Goal: Task Accomplishment & Management: Complete application form

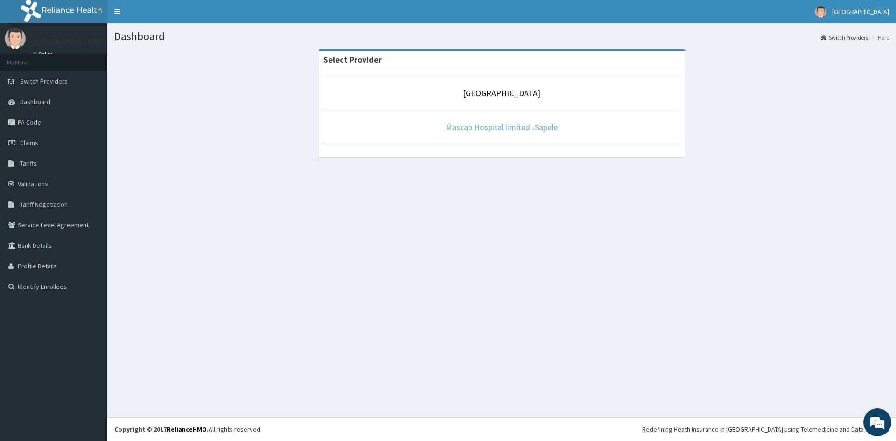
click at [504, 125] on link "Mascap Hospital limited -Sapele" at bounding box center [502, 127] width 112 height 11
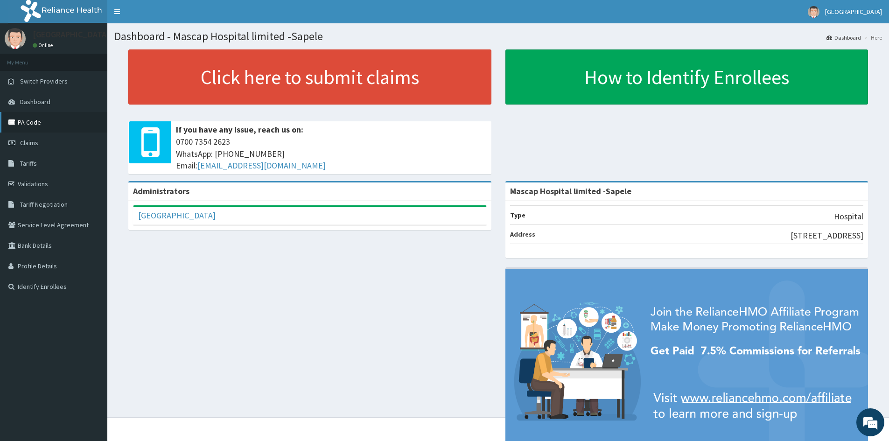
click at [31, 118] on link "PA Code" at bounding box center [53, 122] width 107 height 21
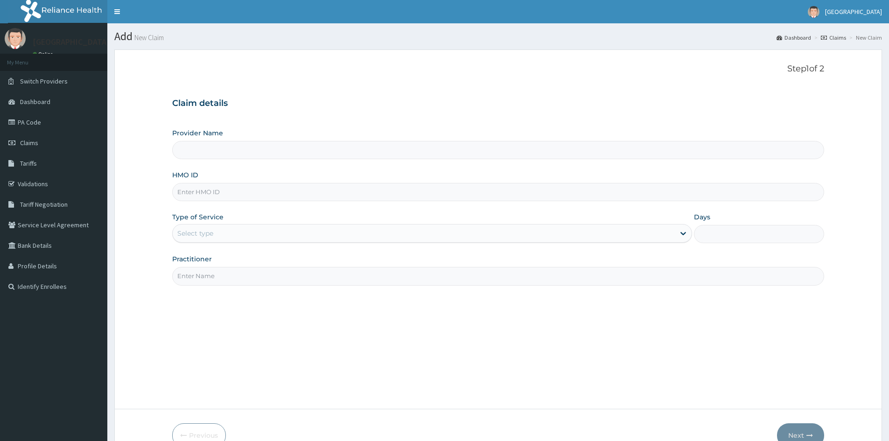
type input "Mascap Hospital limited -Sapele"
type input "DDA/10492/F"
click at [258, 232] on div "Select type" at bounding box center [424, 233] width 502 height 15
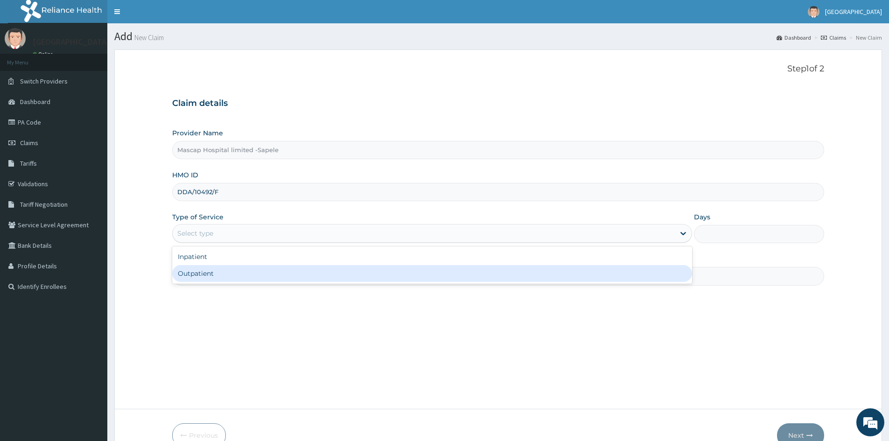
click at [220, 276] on div "Outpatient" at bounding box center [432, 273] width 520 height 17
type input "1"
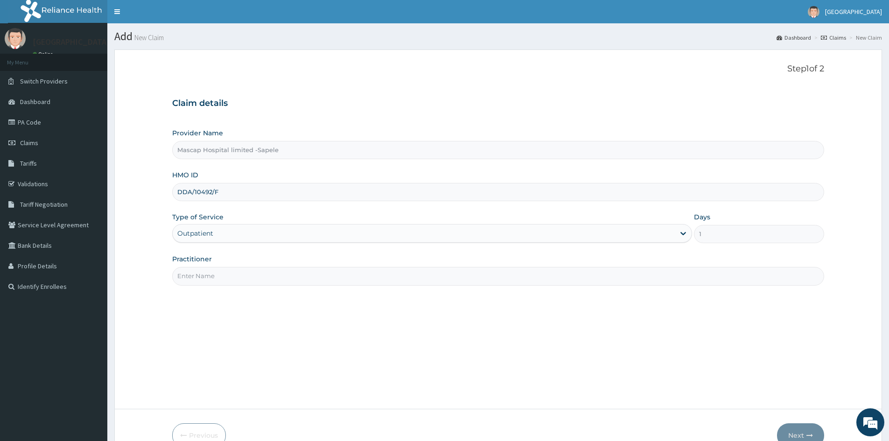
click at [221, 270] on input "Practitioner" at bounding box center [498, 276] width 652 height 18
type input "[PERSON_NAME]"
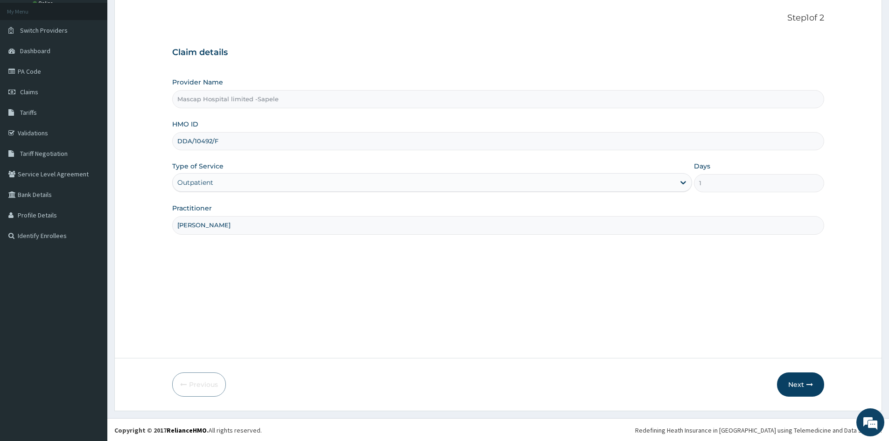
scroll to position [52, 0]
click at [800, 380] on button "Next" at bounding box center [800, 383] width 47 height 24
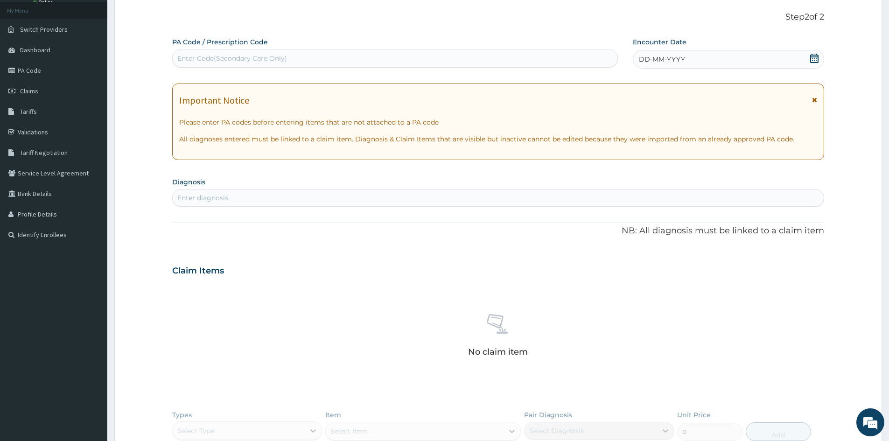
click at [252, 59] on div "Enter Code(Secondary Care Only)" at bounding box center [232, 58] width 110 height 9
paste input "PA/255D48"
type input "PA/255D48"
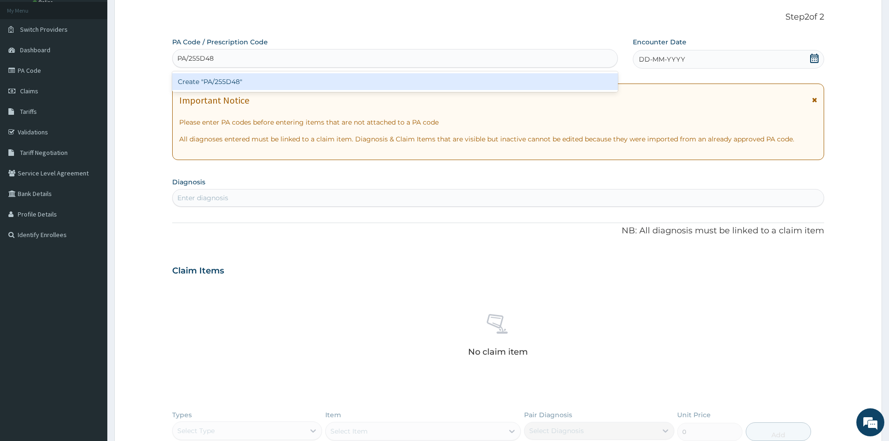
click at [216, 84] on div "Create "PA/255D48"" at bounding box center [395, 81] width 446 height 17
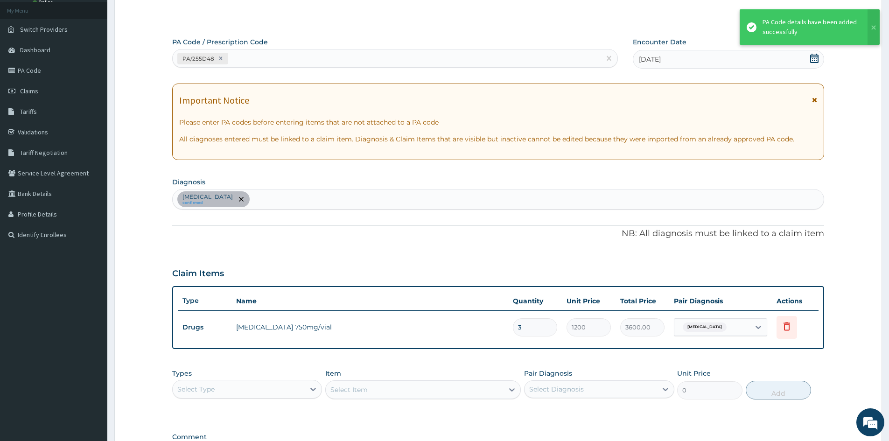
click at [292, 191] on div "Salmonella enteritis confirmed" at bounding box center [498, 199] width 651 height 20
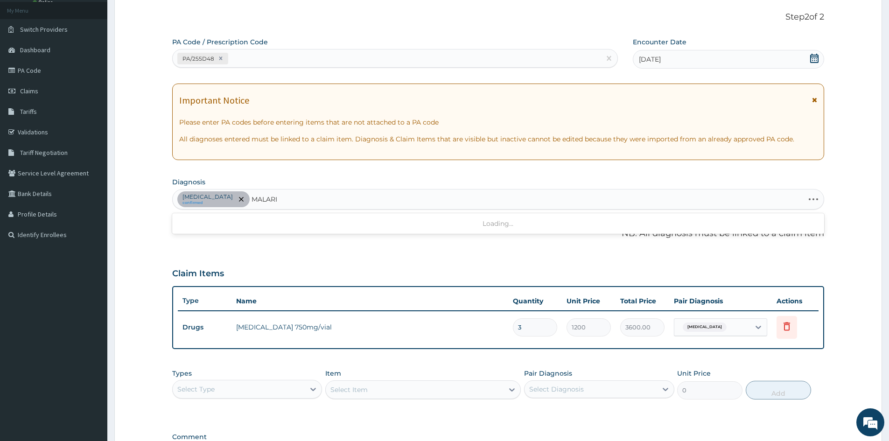
type input "MALARIA"
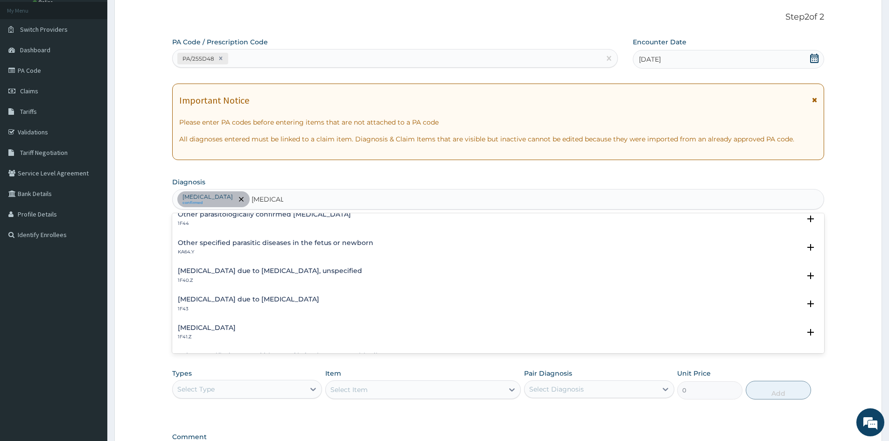
scroll to position [93, 0]
click at [216, 265] on div "Malaria due to Plasmodium falciparum, unspecified 1F40.Z Select Status Query Qu…" at bounding box center [498, 277] width 652 height 28
click at [217, 270] on h4 "Malaria due to Plasmodium falciparum, unspecified" at bounding box center [270, 270] width 184 height 7
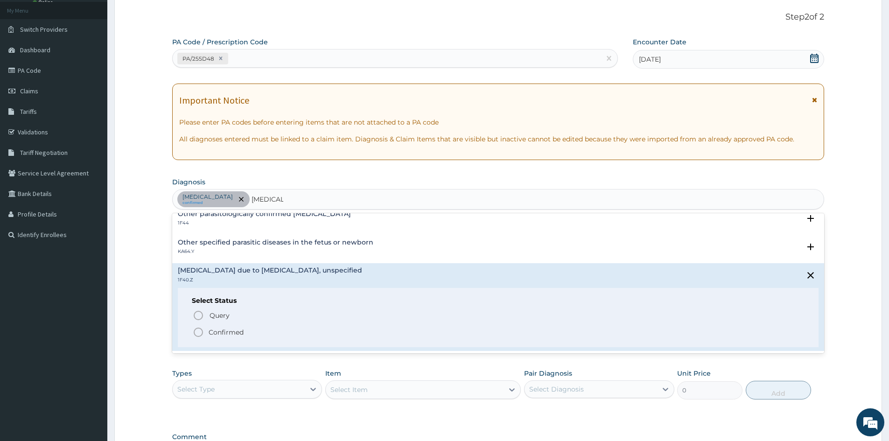
click at [199, 330] on icon "status option filled" at bounding box center [198, 332] width 11 height 11
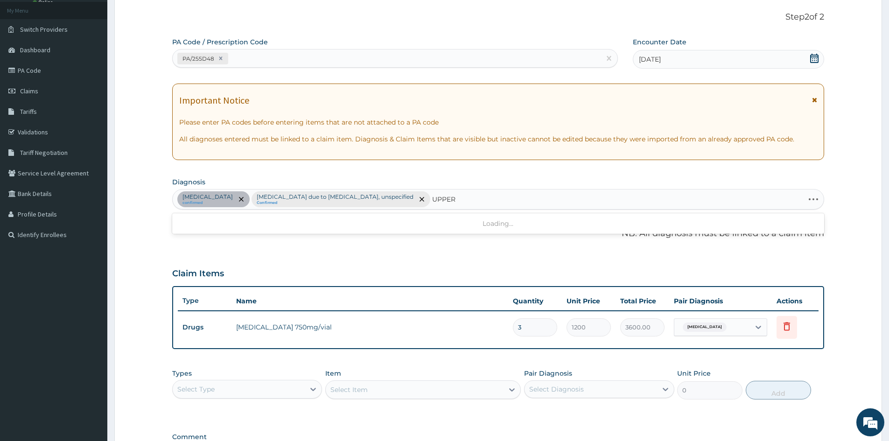
type input "UPPER"
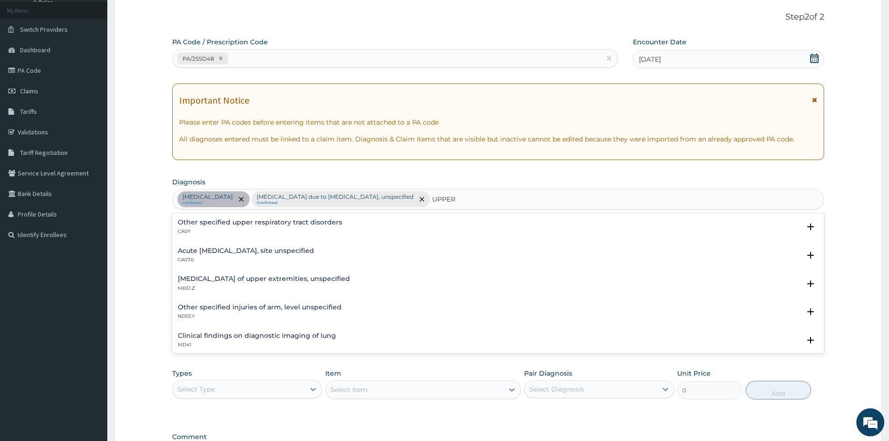
click at [224, 254] on h4 "Acute upper respiratory infection, site unspecified" at bounding box center [246, 250] width 136 height 7
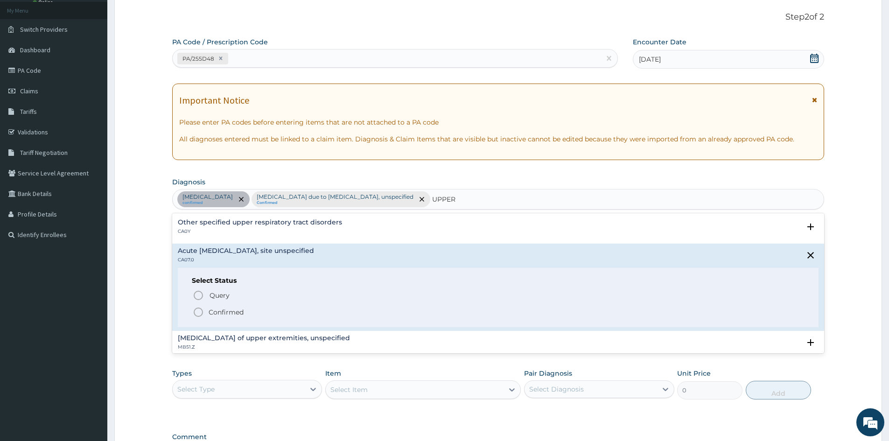
click at [201, 312] on icon "status option filled" at bounding box center [198, 312] width 11 height 11
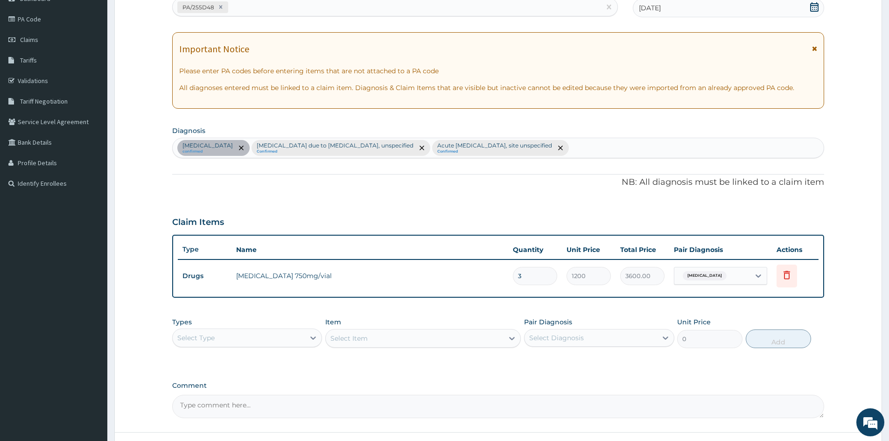
scroll to position [178, 0]
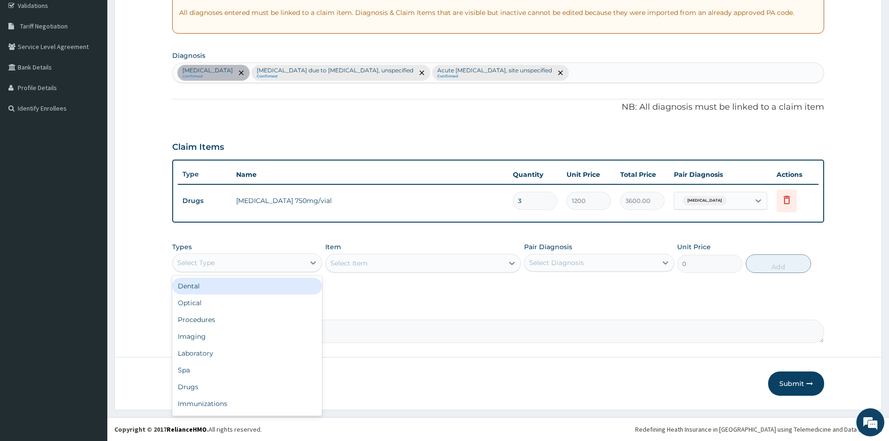
click at [302, 259] on div "Select Type" at bounding box center [239, 262] width 132 height 15
click at [220, 322] on div "Procedures" at bounding box center [247, 319] width 150 height 17
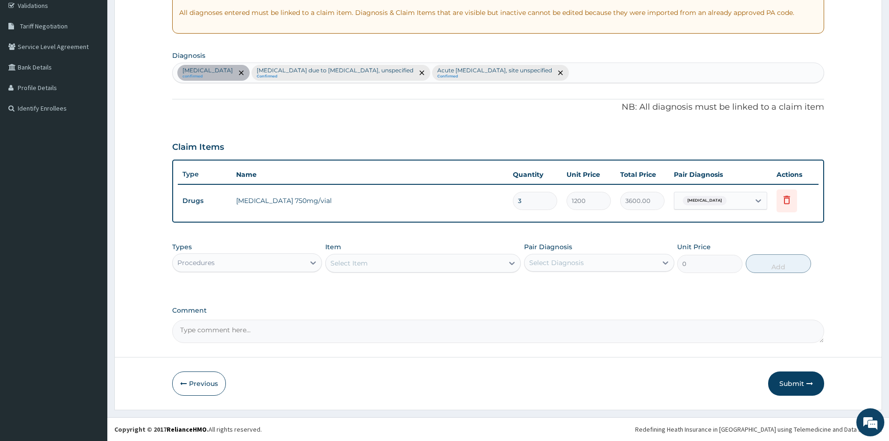
click at [417, 256] on div "Select Item" at bounding box center [415, 263] width 178 height 15
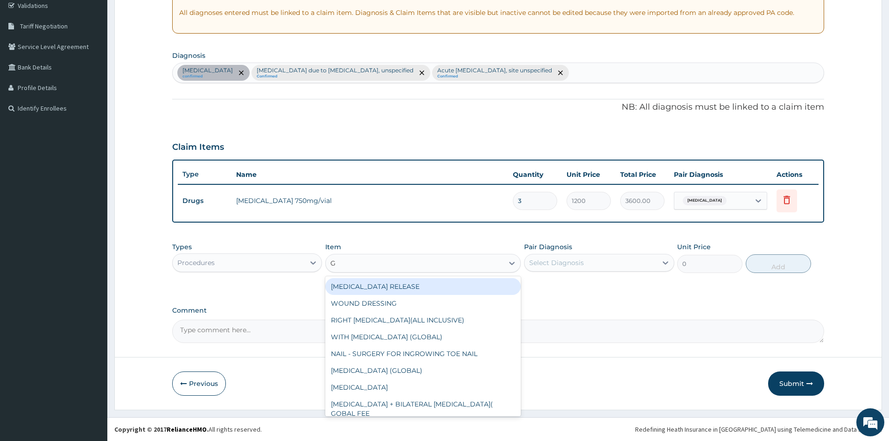
type input "GP"
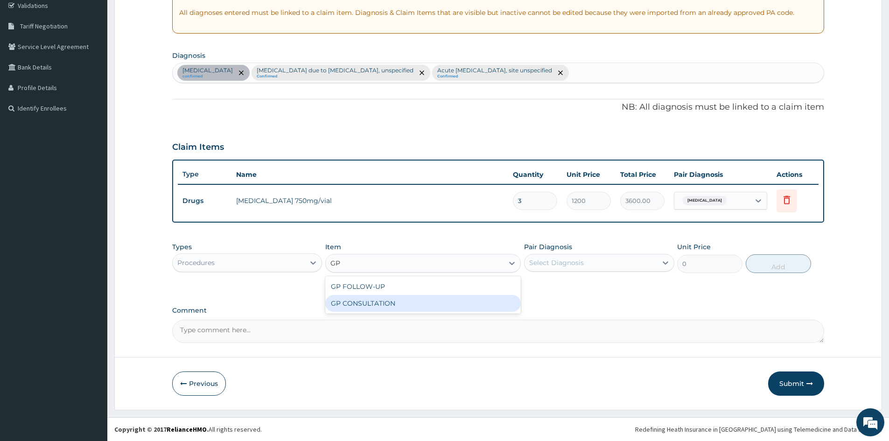
click at [368, 303] on div "GP CONSULTATION" at bounding box center [422, 303] width 195 height 17
type input "1500"
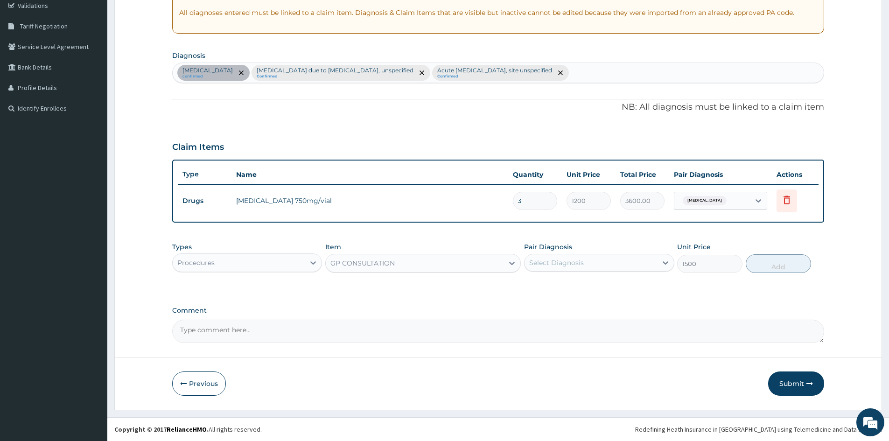
click at [596, 262] on div "Select Diagnosis" at bounding box center [590, 262] width 132 height 15
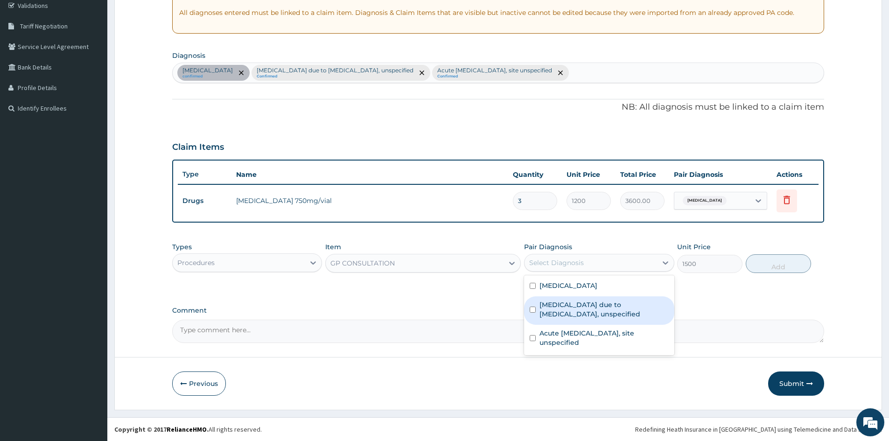
click at [533, 309] on input "checkbox" at bounding box center [533, 310] width 6 height 6
checkbox input "true"
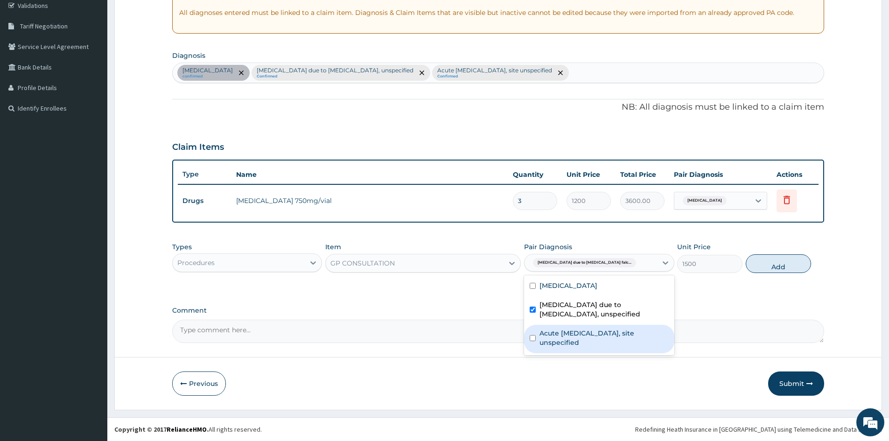
click at [533, 336] on input "checkbox" at bounding box center [533, 338] width 6 height 6
checkbox input "true"
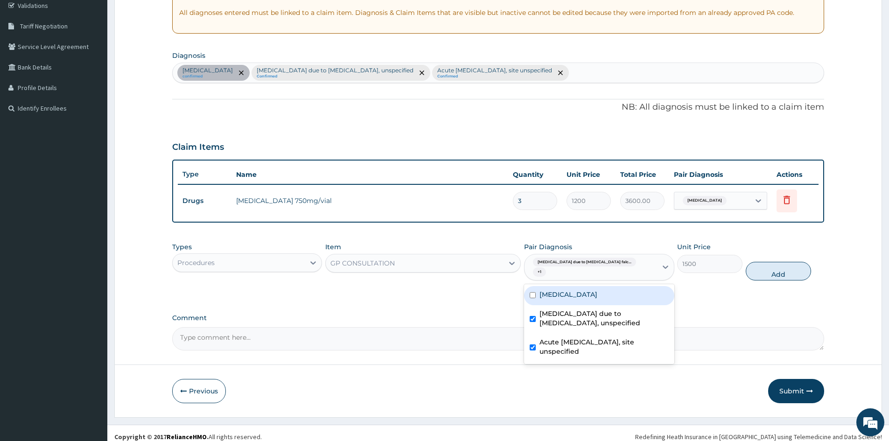
click at [534, 292] on input "checkbox" at bounding box center [533, 295] width 6 height 6
checkbox input "true"
click at [775, 265] on button "Add" at bounding box center [777, 271] width 65 height 19
type input "0"
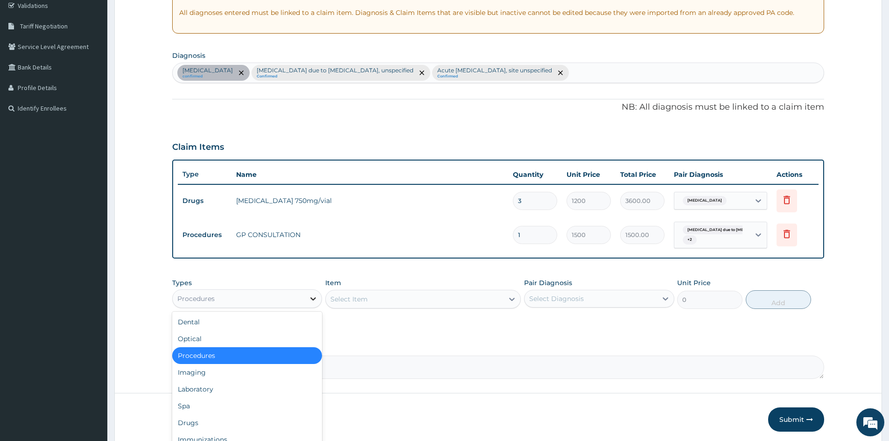
click at [314, 295] on icon at bounding box center [312, 298] width 9 height 9
click at [202, 388] on div "Laboratory" at bounding box center [247, 389] width 150 height 17
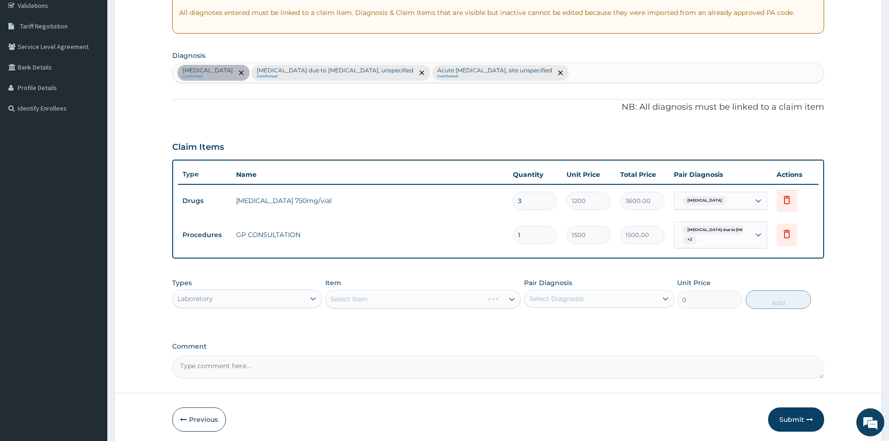
click at [362, 300] on div "Select Item" at bounding box center [422, 299] width 195 height 19
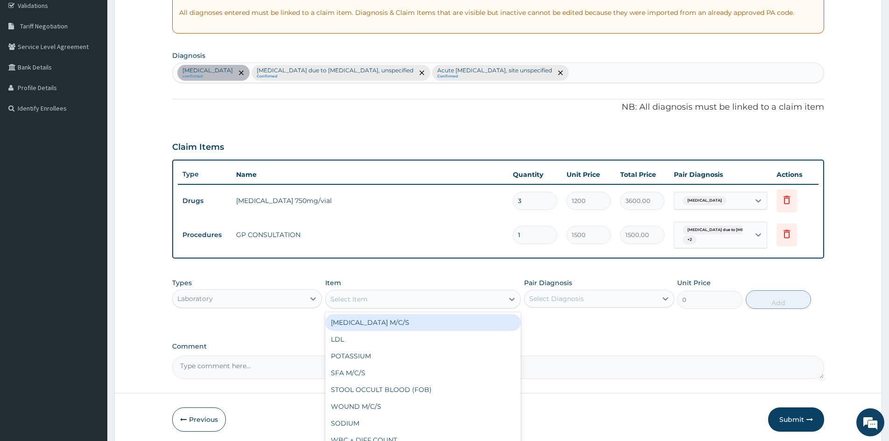
click at [376, 300] on div "Select Item" at bounding box center [415, 299] width 178 height 15
type input "MP"
click at [345, 321] on div "MALARIA PARASITE (MP)" at bounding box center [422, 322] width 195 height 17
type input "800"
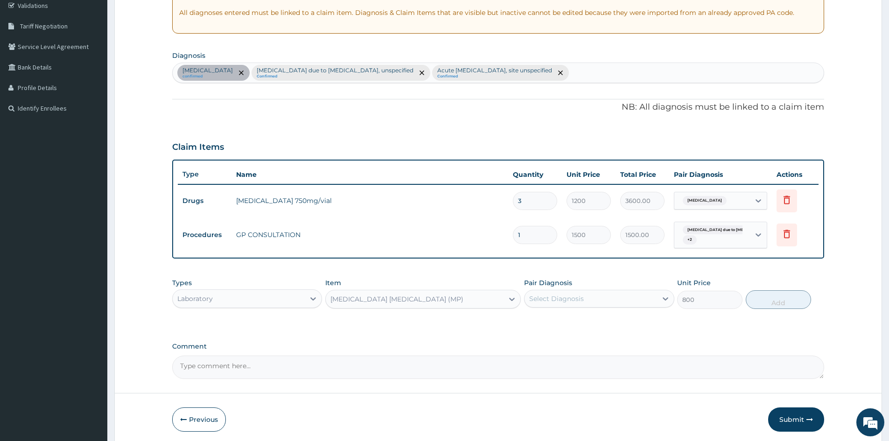
click at [613, 299] on div "Select Diagnosis" at bounding box center [590, 298] width 132 height 15
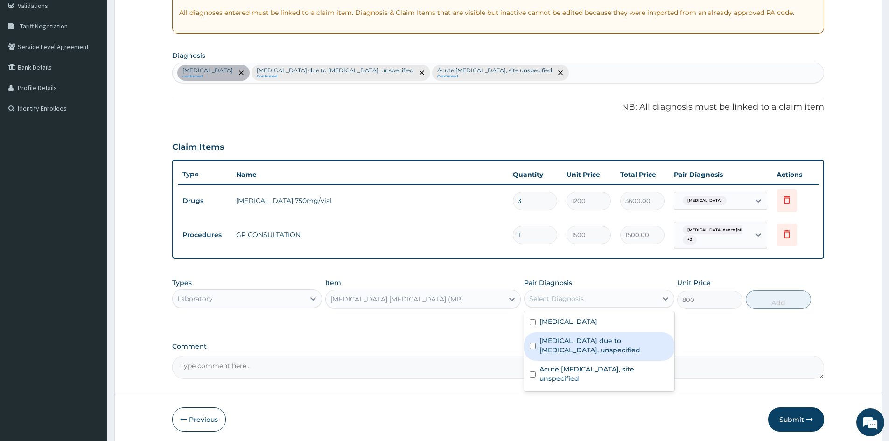
click at [534, 348] on input "checkbox" at bounding box center [533, 346] width 6 height 6
checkbox input "true"
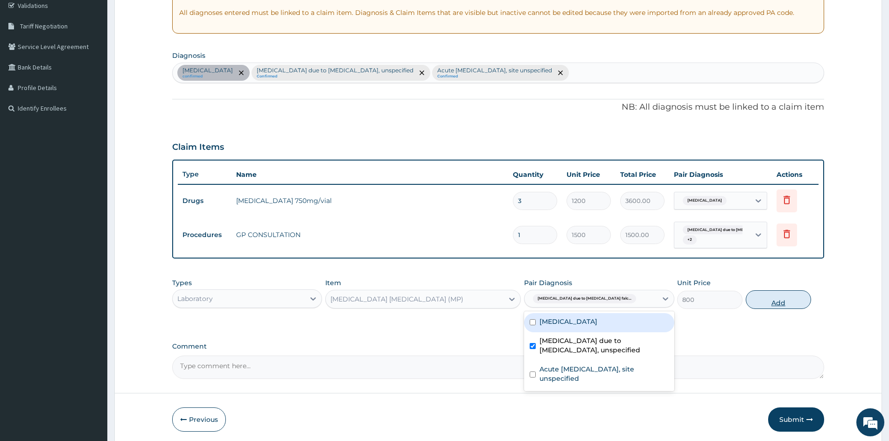
click at [779, 302] on button "Add" at bounding box center [777, 299] width 65 height 19
type input "0"
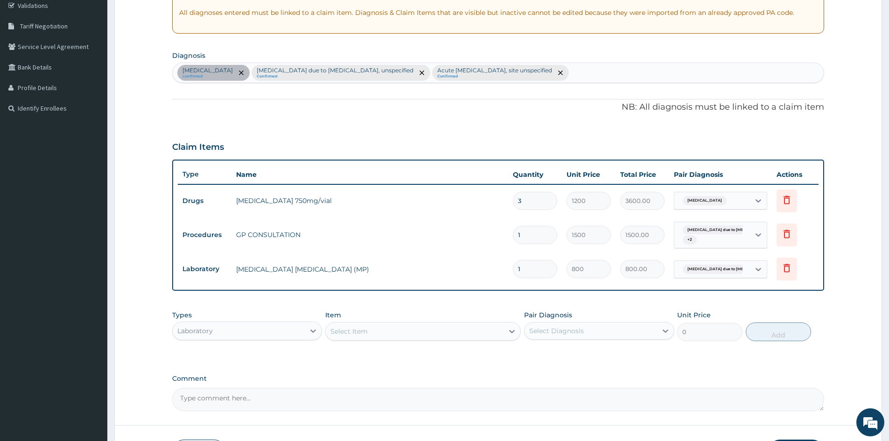
click at [352, 331] on div "Select Item" at bounding box center [348, 331] width 37 height 9
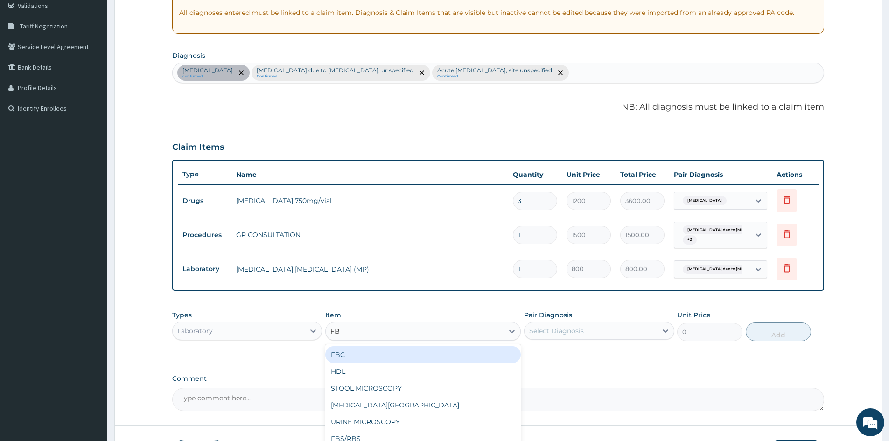
type input "FBS"
click at [339, 353] on div "FBS/RBS" at bounding box center [422, 354] width 195 height 17
type input "800"
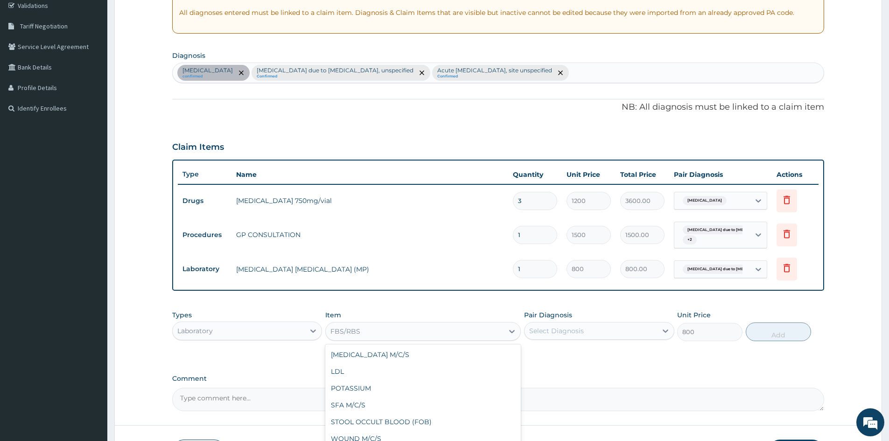
click at [345, 334] on div "FBS/RBS" at bounding box center [345, 331] width 30 height 9
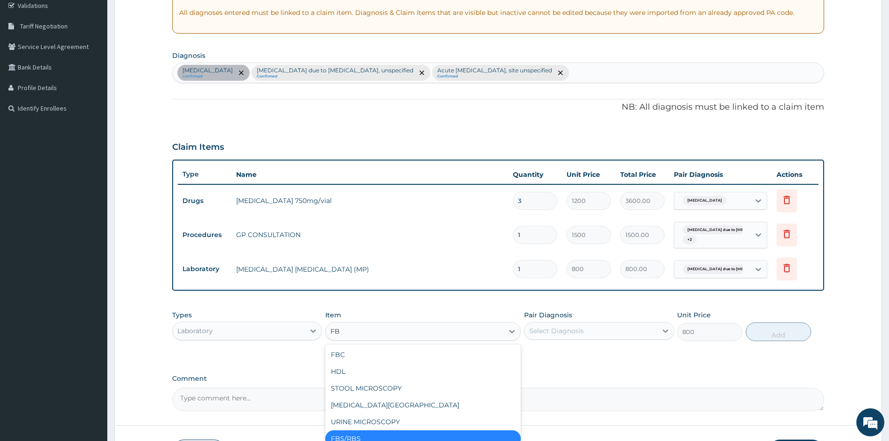
type input "FBC"
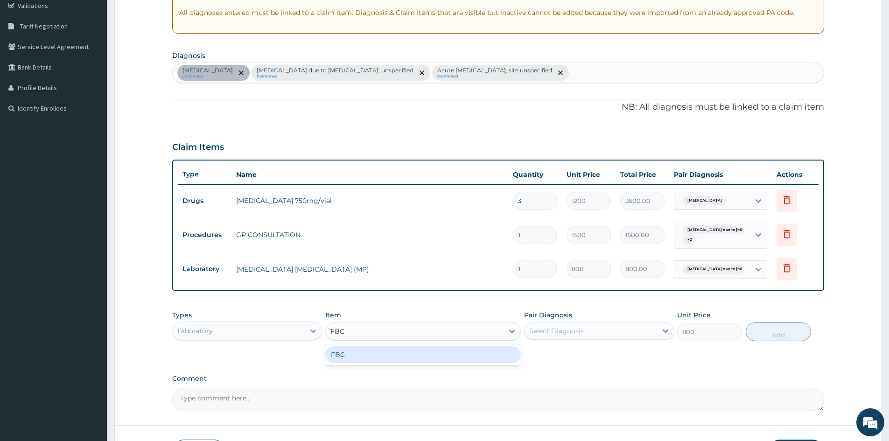
click at [336, 355] on div "FBC" at bounding box center [422, 354] width 195 height 17
type input "2000"
click at [568, 324] on div "Select Diagnosis" at bounding box center [590, 330] width 132 height 15
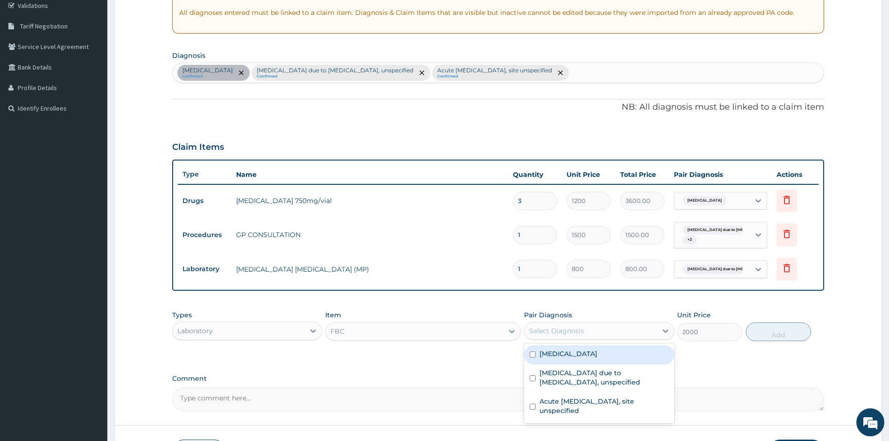
click at [532, 353] on input "checkbox" at bounding box center [533, 354] width 6 height 6
checkbox input "true"
click at [772, 332] on button "Add" at bounding box center [777, 331] width 65 height 19
type input "0"
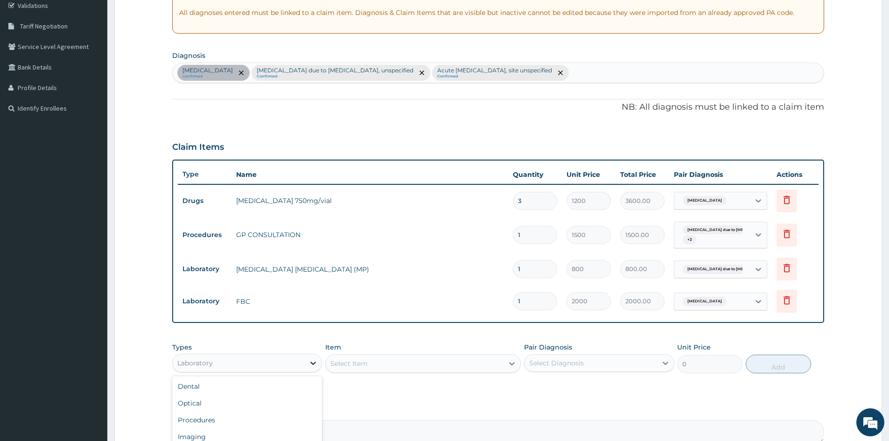
click at [314, 362] on icon at bounding box center [312, 362] width 9 height 9
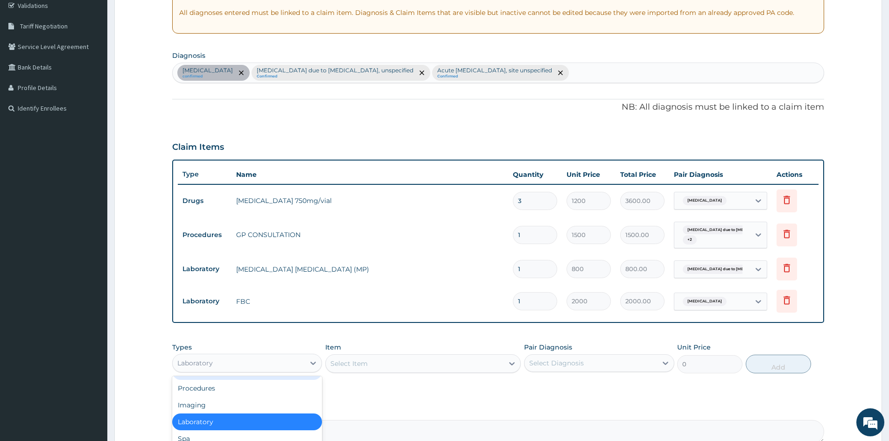
scroll to position [279, 0]
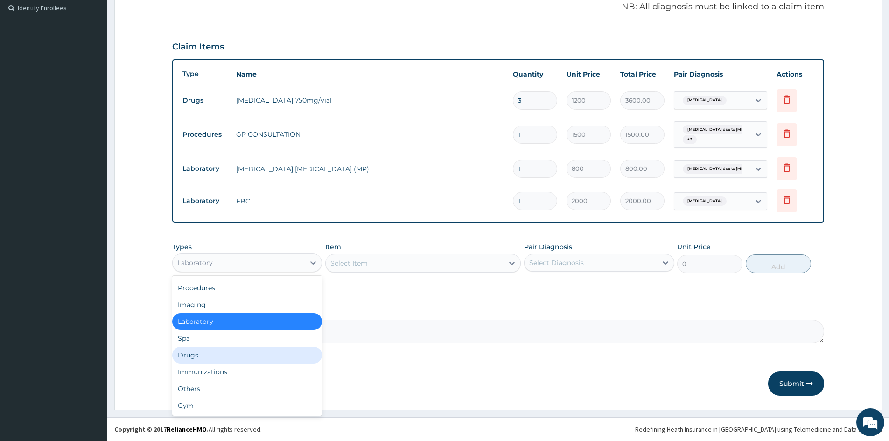
click at [187, 353] on div "Drugs" at bounding box center [247, 355] width 150 height 17
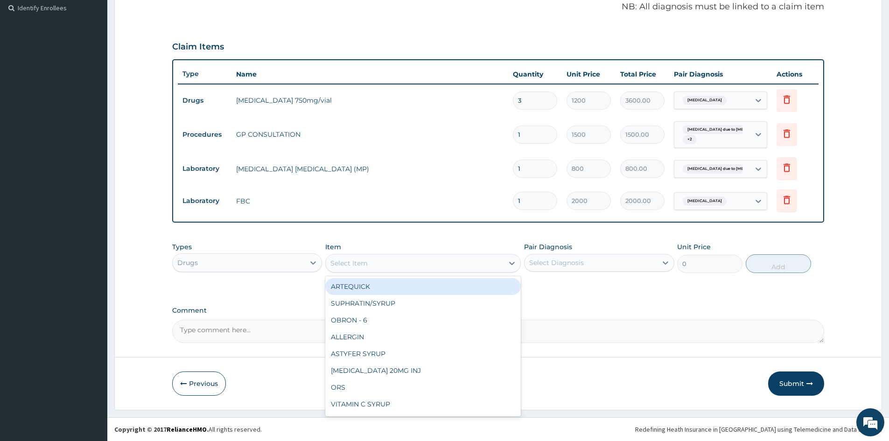
click at [397, 265] on div "Select Item" at bounding box center [415, 263] width 178 height 15
type input "ARTH"
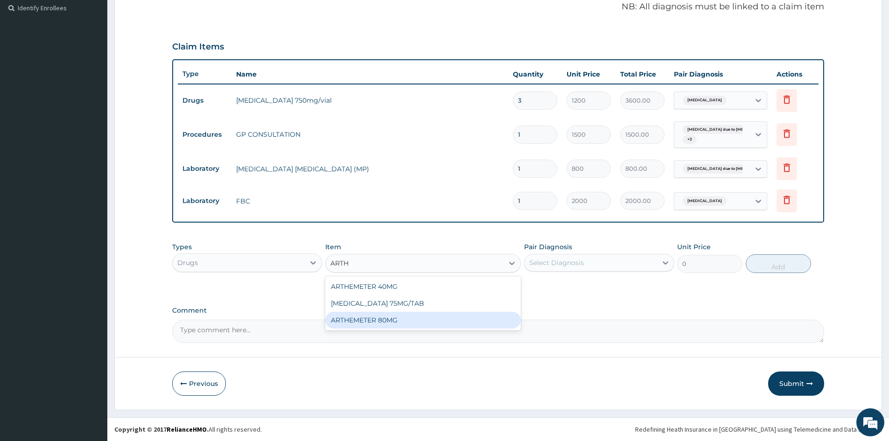
click at [360, 322] on div "ARTHEMETER 80MG" at bounding box center [422, 320] width 195 height 17
type input "500"
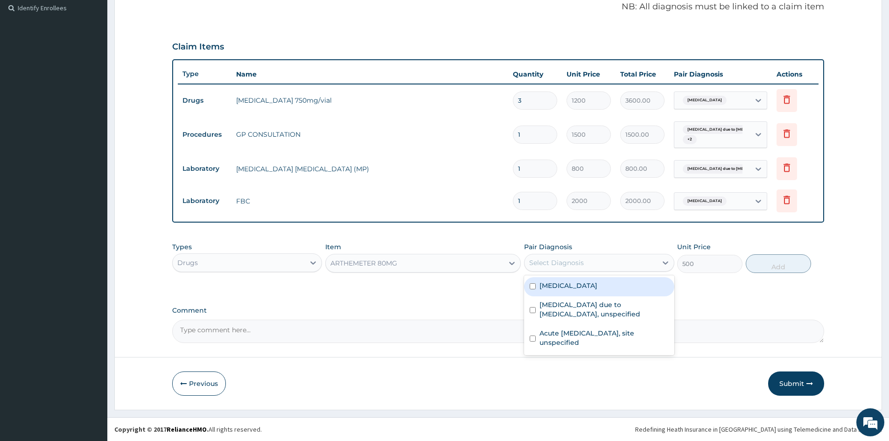
click at [597, 263] on div "Select Diagnosis" at bounding box center [590, 262] width 132 height 15
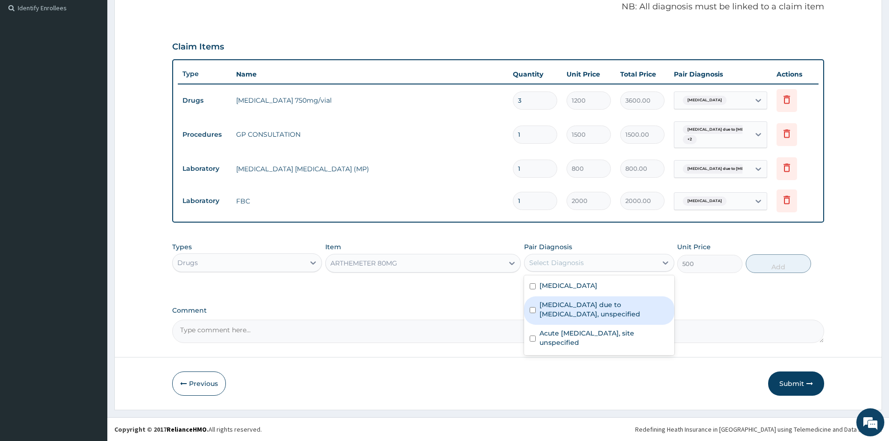
click at [531, 309] on input "checkbox" at bounding box center [533, 310] width 6 height 6
checkbox input "true"
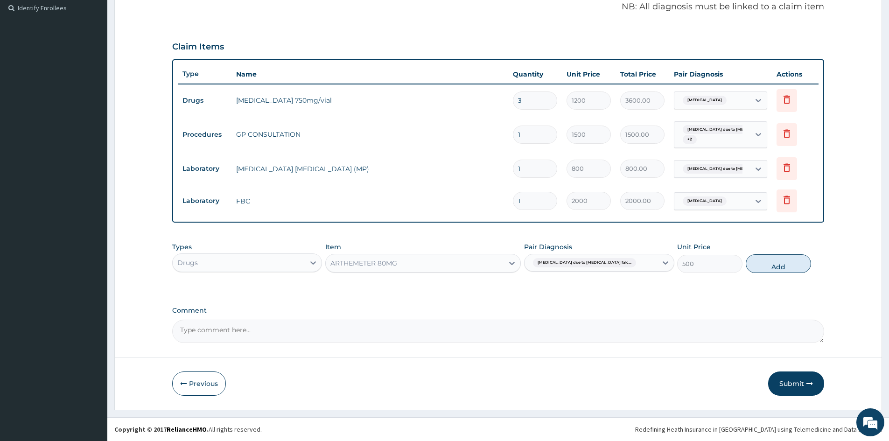
click at [782, 262] on button "Add" at bounding box center [777, 263] width 65 height 19
type input "0"
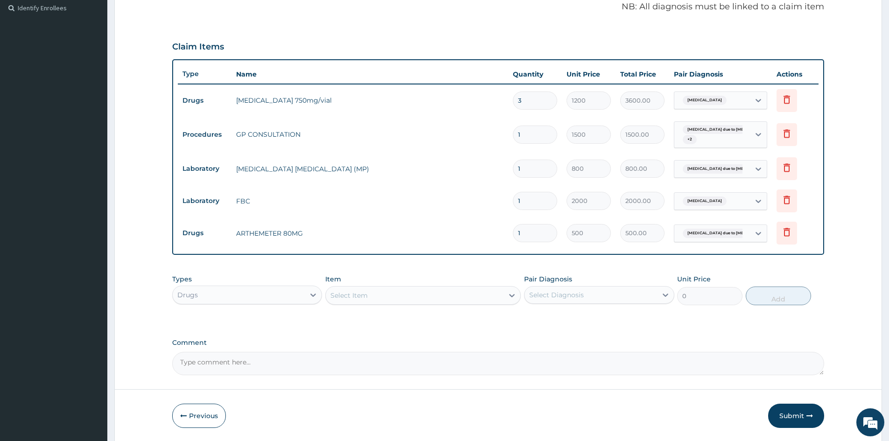
type input "0.00"
type input "2"
type input "1000.00"
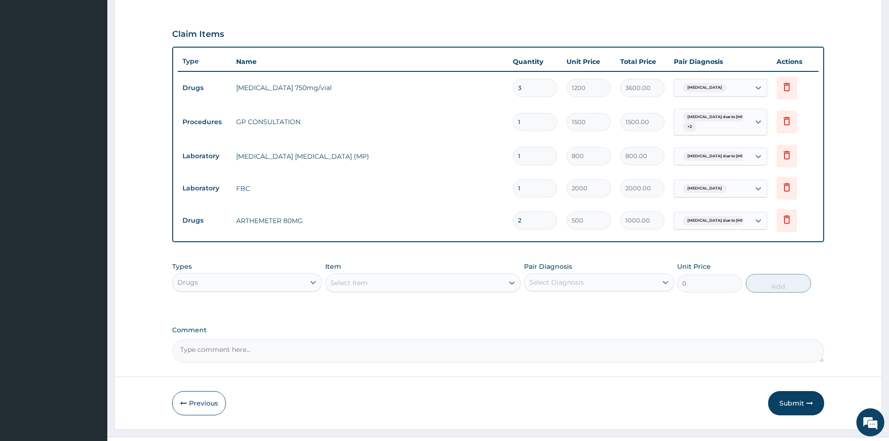
scroll to position [311, 0]
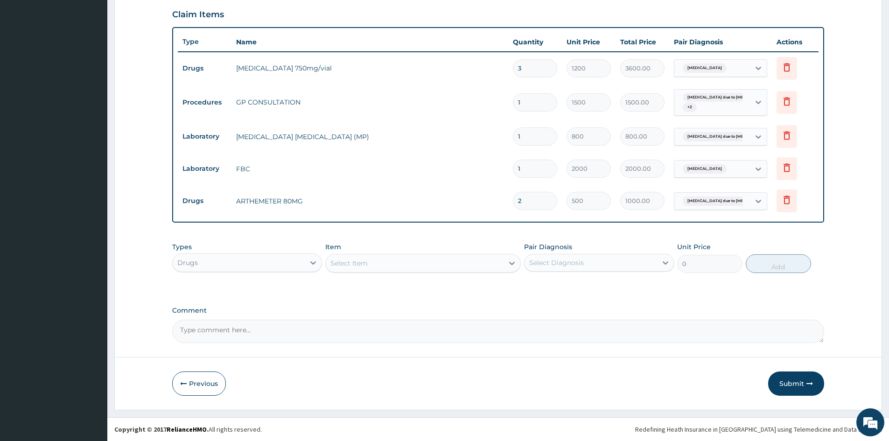
type input "2"
click at [405, 265] on div "Select Item" at bounding box center [415, 263] width 178 height 15
type input "PARACE"
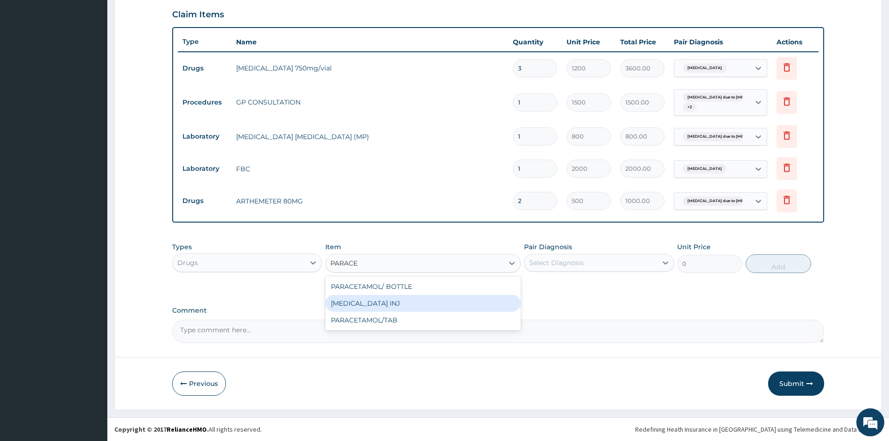
click at [364, 299] on div "PARACETAMOL INJ" at bounding box center [422, 303] width 195 height 17
click at [364, 299] on div "PA Code / Prescription Code PA/255D48 Encounter Date 15-10-2025 Important Notic…" at bounding box center [498, 60] width 652 height 564
type input "300"
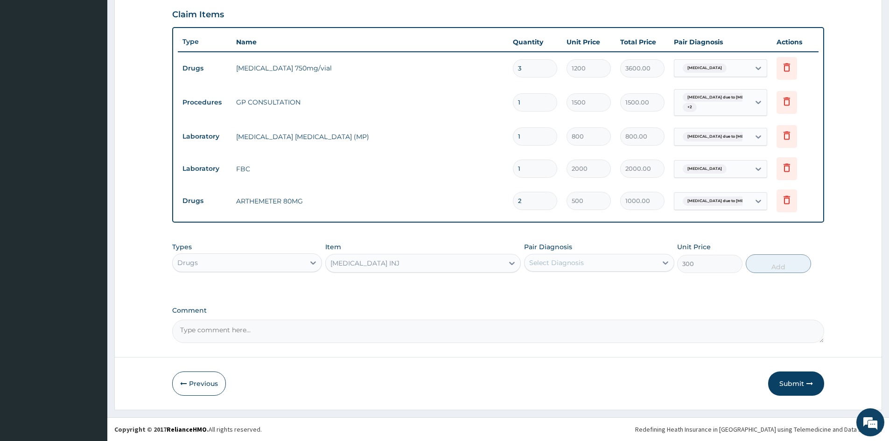
click at [578, 265] on div "Select Diagnosis" at bounding box center [556, 262] width 55 height 9
click at [576, 262] on div "Select Diagnosis" at bounding box center [556, 262] width 55 height 9
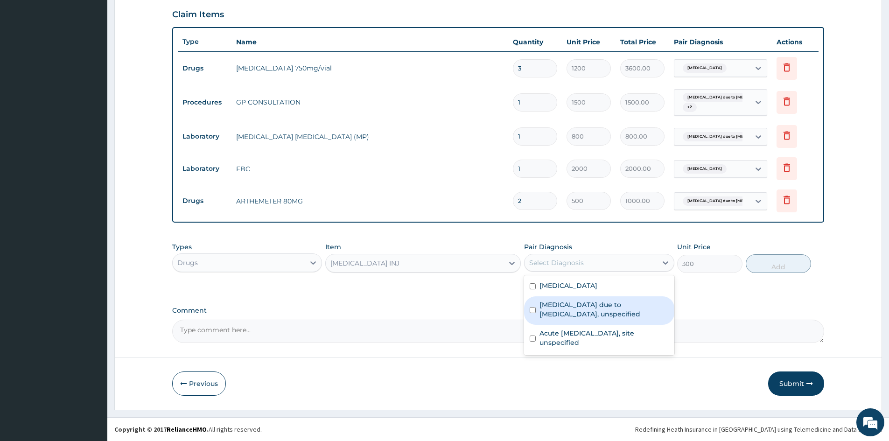
click at [530, 311] on input "checkbox" at bounding box center [533, 310] width 6 height 6
checkbox input "true"
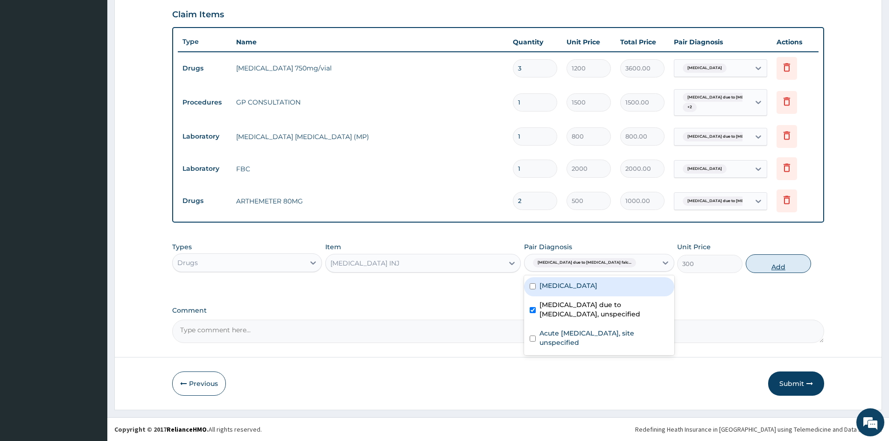
click at [776, 264] on button "Add" at bounding box center [777, 263] width 65 height 19
type input "0"
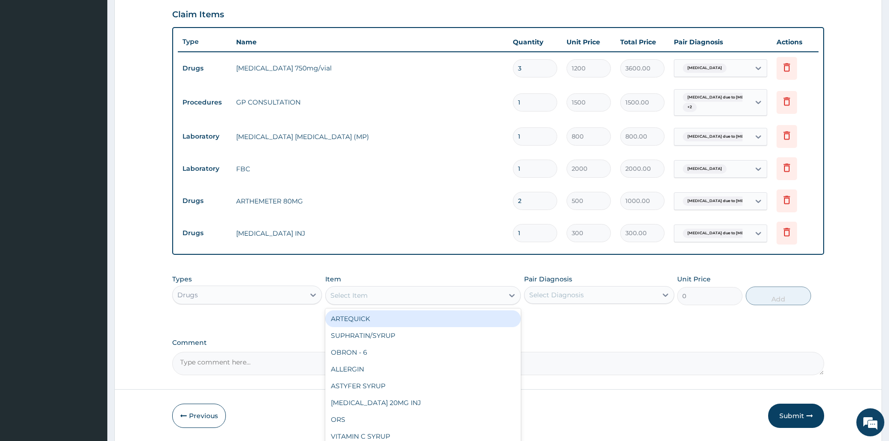
click at [364, 291] on div "Select Item" at bounding box center [348, 295] width 37 height 9
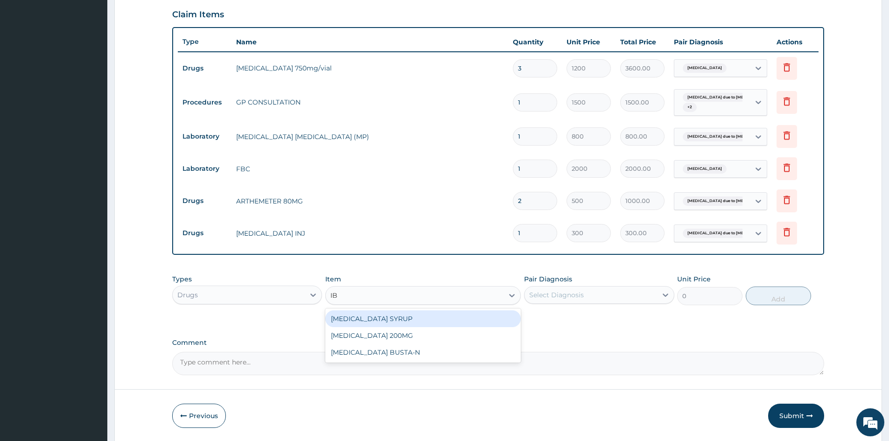
type input "IBU"
click at [380, 318] on div "IBUPROFEN SYRUP" at bounding box center [422, 318] width 195 height 17
type input "500"
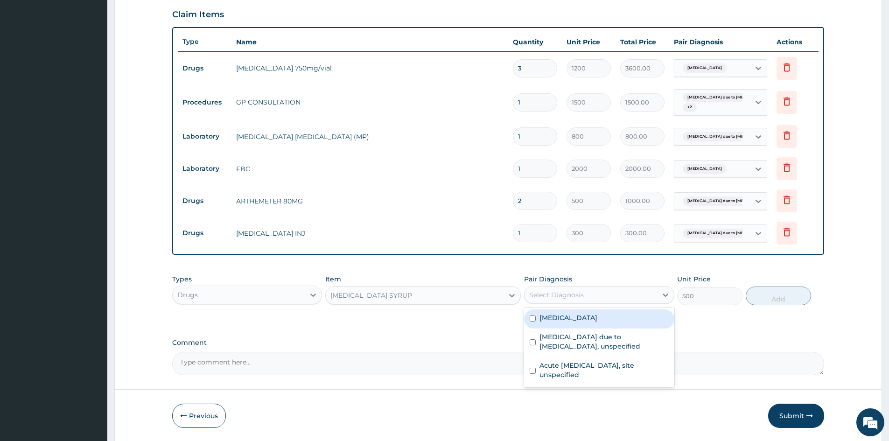
click at [554, 297] on div "Select Diagnosis" at bounding box center [556, 294] width 55 height 9
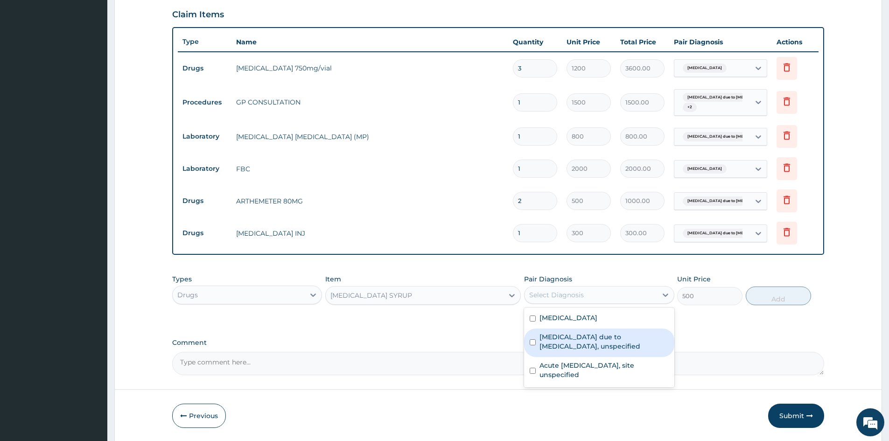
click at [532, 342] on input "checkbox" at bounding box center [533, 342] width 6 height 6
checkbox input "true"
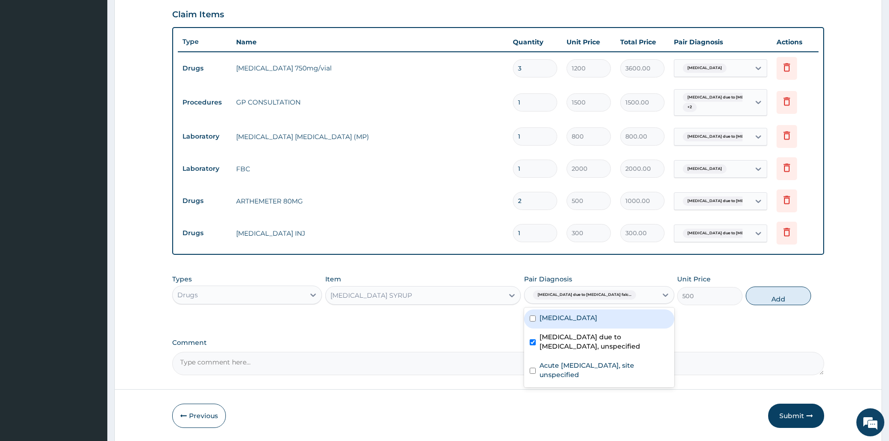
click at [769, 297] on button "Add" at bounding box center [777, 295] width 65 height 19
type input "0"
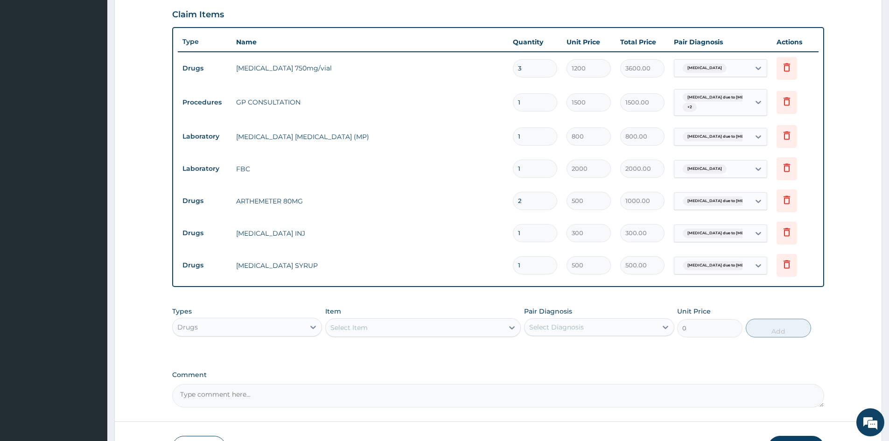
click at [411, 327] on div "Select Item" at bounding box center [415, 327] width 178 height 15
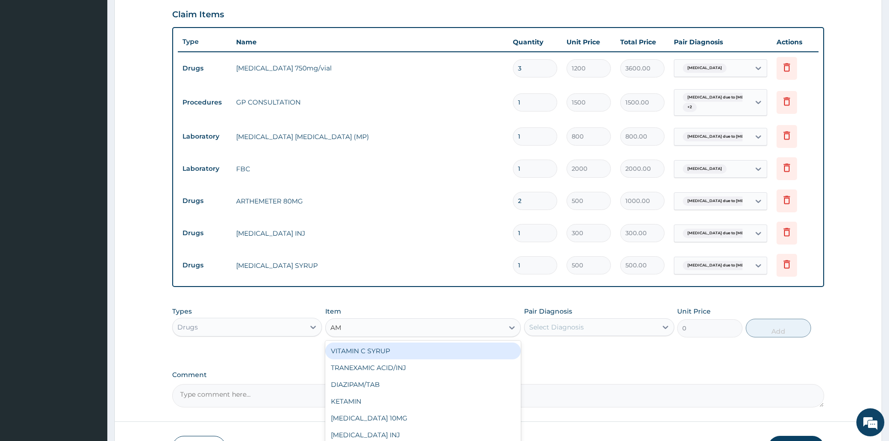
type input "AMO"
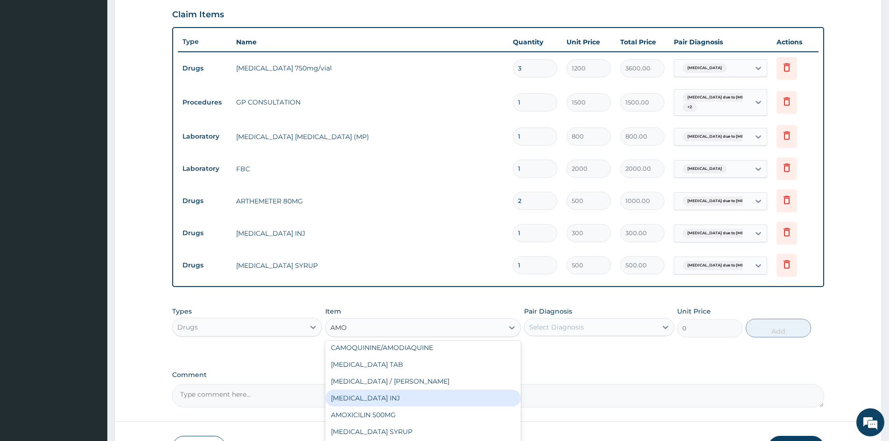
scroll to position [93, 0]
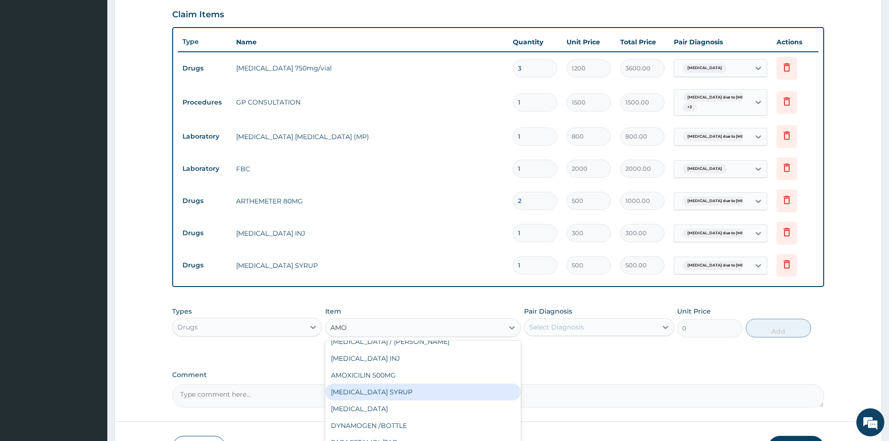
click at [380, 392] on div "AMOXICILLIN SYRUP" at bounding box center [422, 391] width 195 height 17
type input "700"
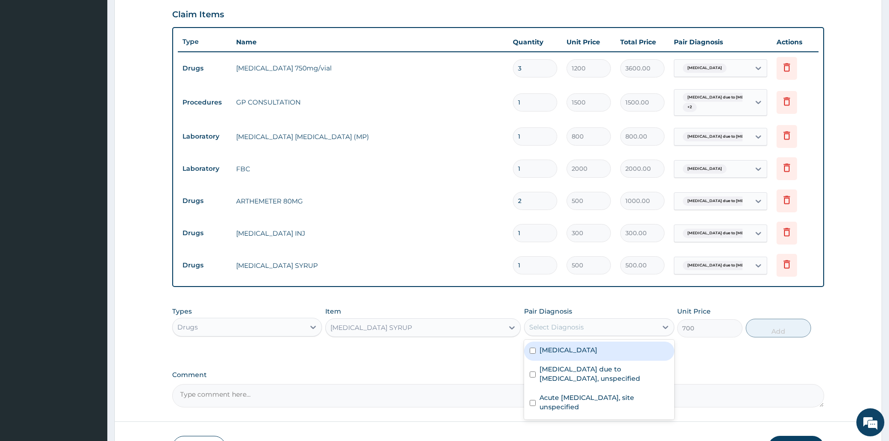
click at [582, 328] on div "Select Diagnosis" at bounding box center [556, 326] width 55 height 9
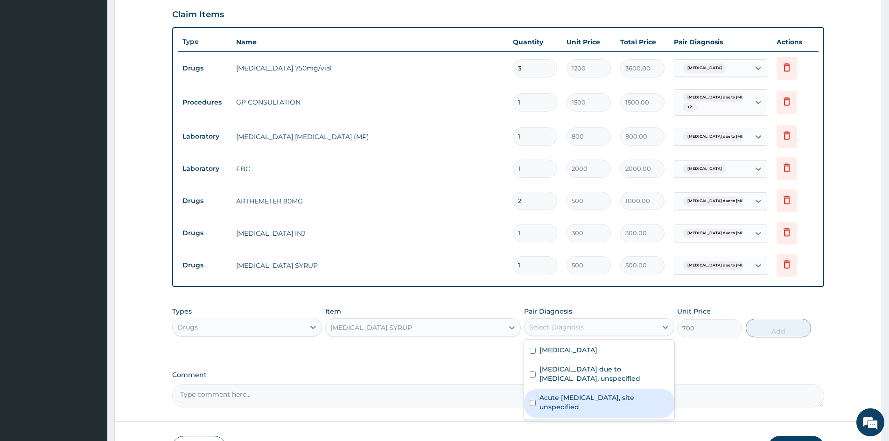
click at [531, 402] on input "checkbox" at bounding box center [533, 403] width 6 height 6
checkbox input "true"
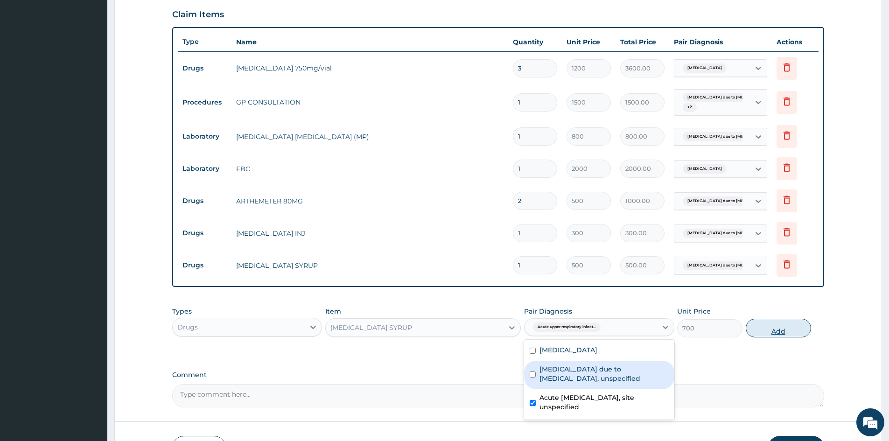
click at [777, 331] on button "Add" at bounding box center [777, 328] width 65 height 19
type input "0"
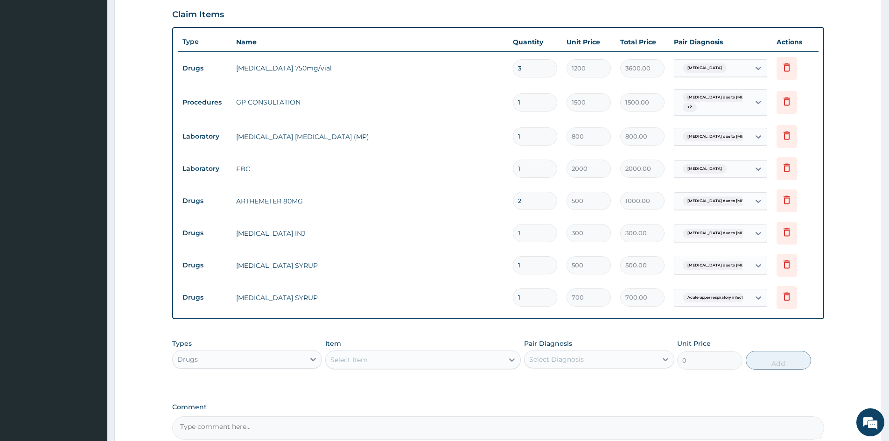
click at [374, 362] on div "Select Item" at bounding box center [415, 359] width 178 height 15
type input "C"
type input "BEN"
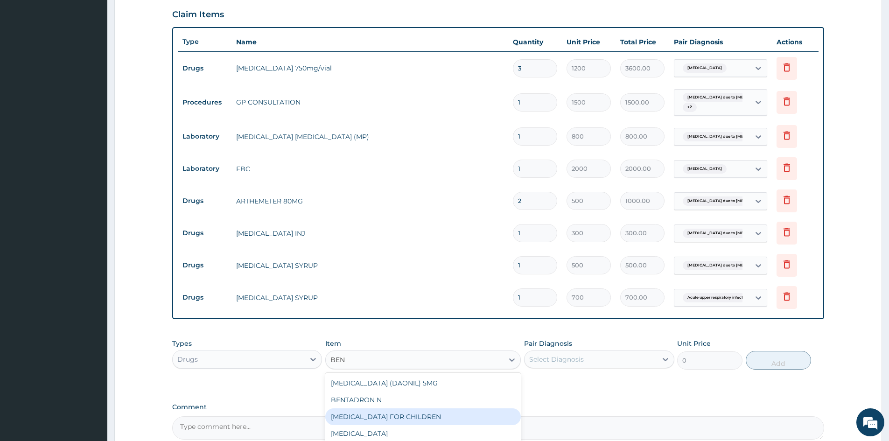
click at [373, 415] on div "BENYLIN FOR CHILDREN" at bounding box center [422, 416] width 195 height 17
type input "700"
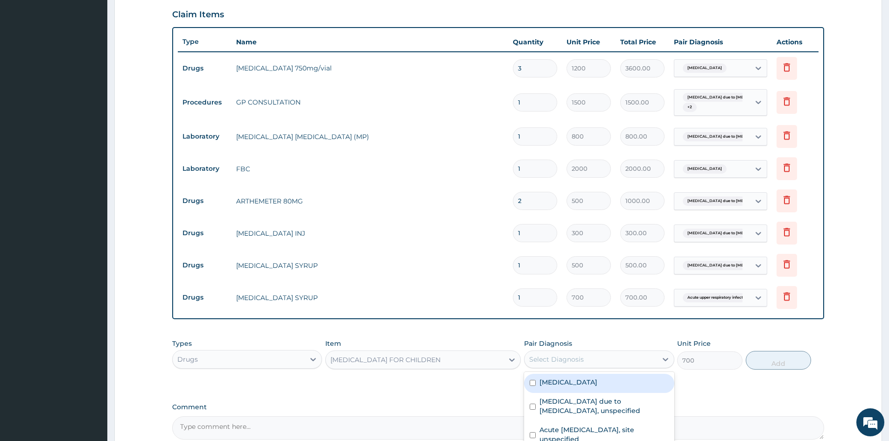
click at [557, 356] on div "Select Diagnosis" at bounding box center [556, 359] width 55 height 9
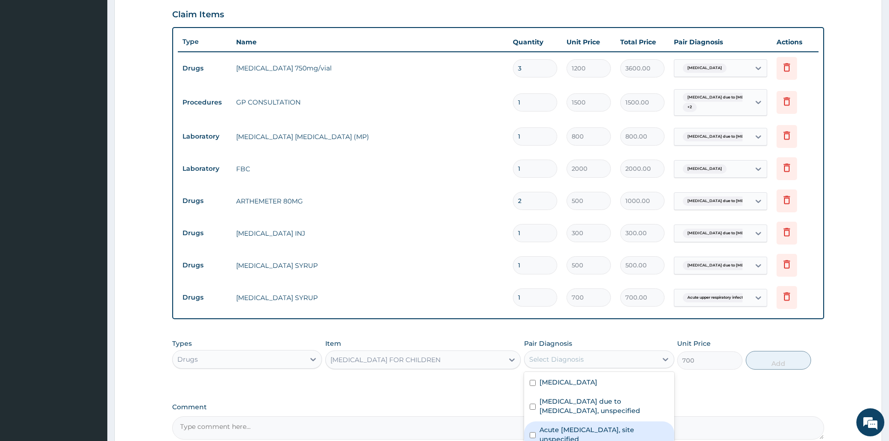
click at [531, 435] on input "checkbox" at bounding box center [533, 435] width 6 height 6
checkbox input "true"
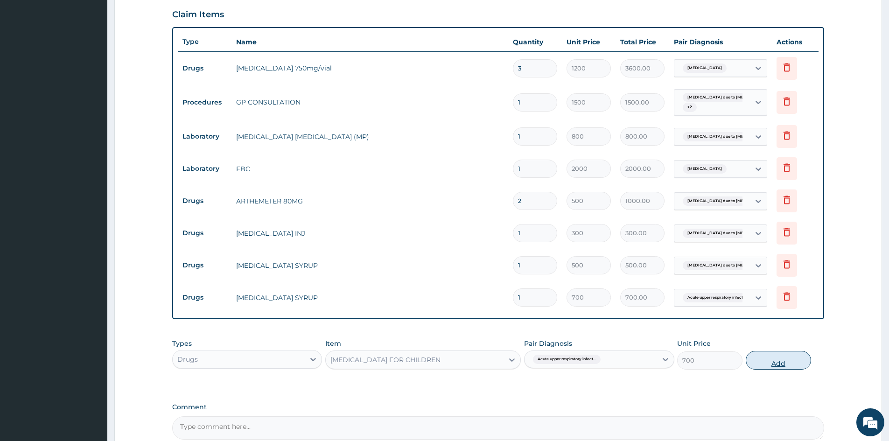
click at [777, 363] on button "Add" at bounding box center [777, 360] width 65 height 19
type input "0"
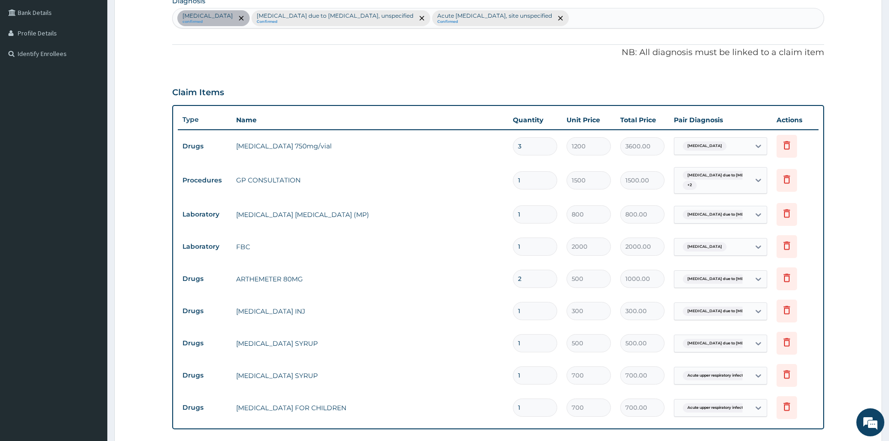
scroll to position [439, 0]
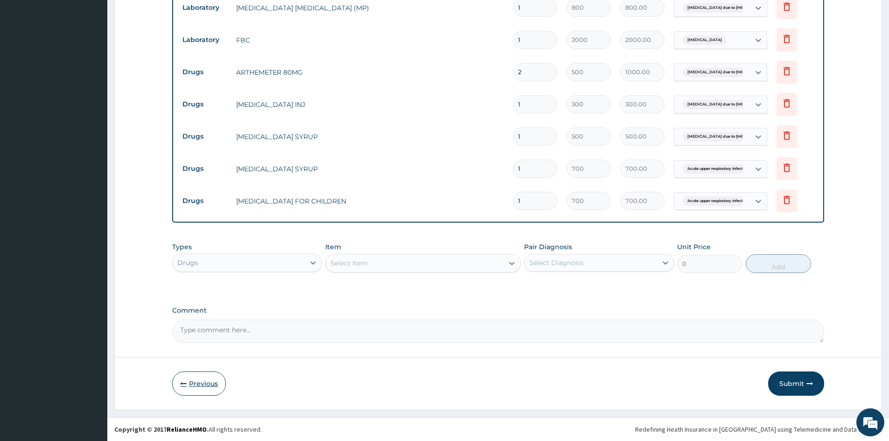
click at [214, 382] on button "Previous" at bounding box center [199, 383] width 54 height 24
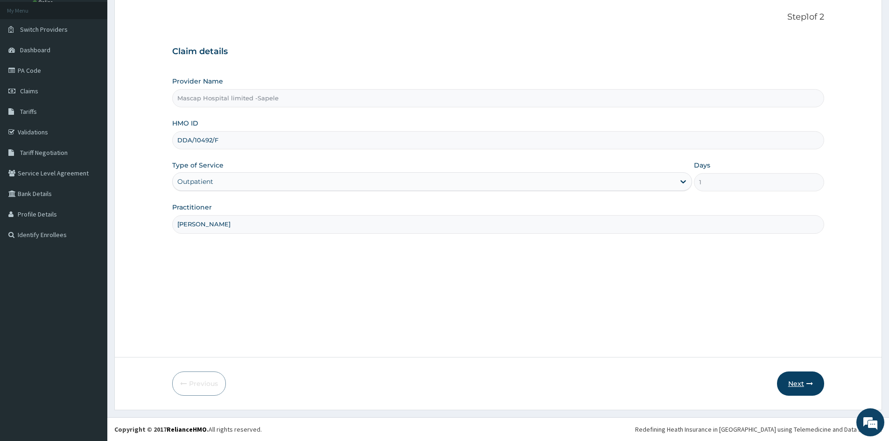
click at [805, 384] on button "Next" at bounding box center [800, 383] width 47 height 24
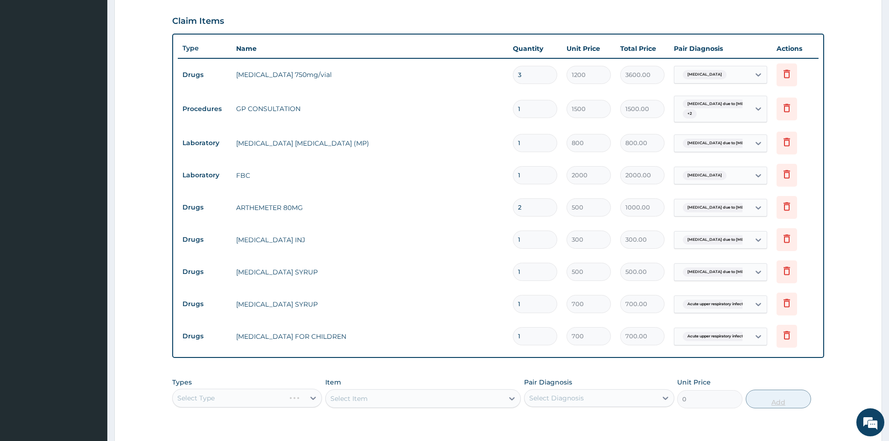
scroll to position [332, 0]
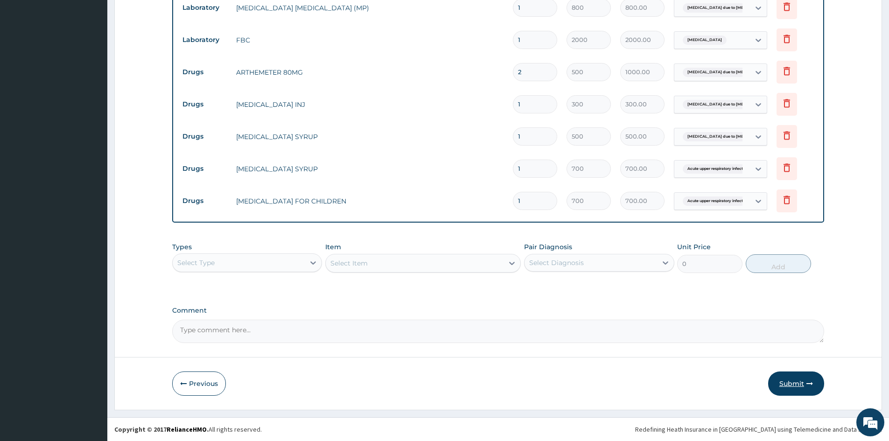
click at [793, 380] on button "Submit" at bounding box center [796, 383] width 56 height 24
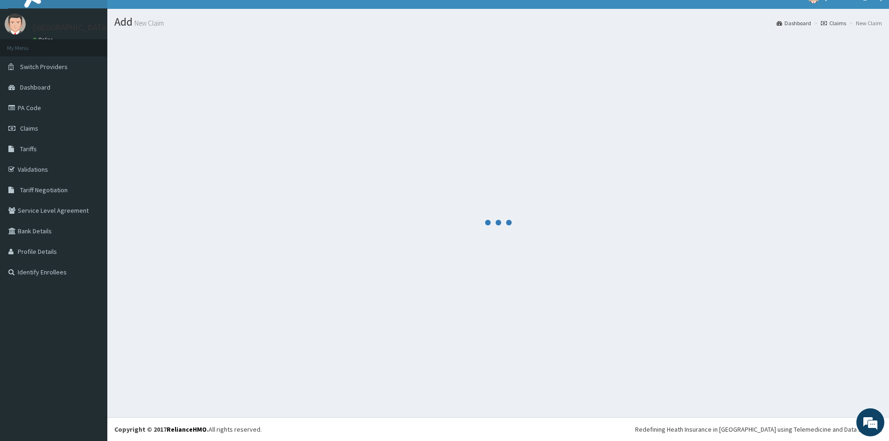
scroll to position [439, 0]
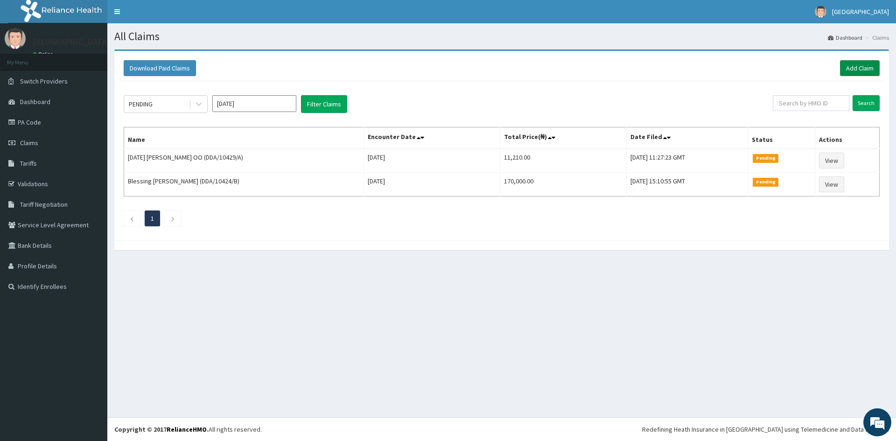
click at [860, 67] on link "Add Claim" at bounding box center [860, 68] width 40 height 16
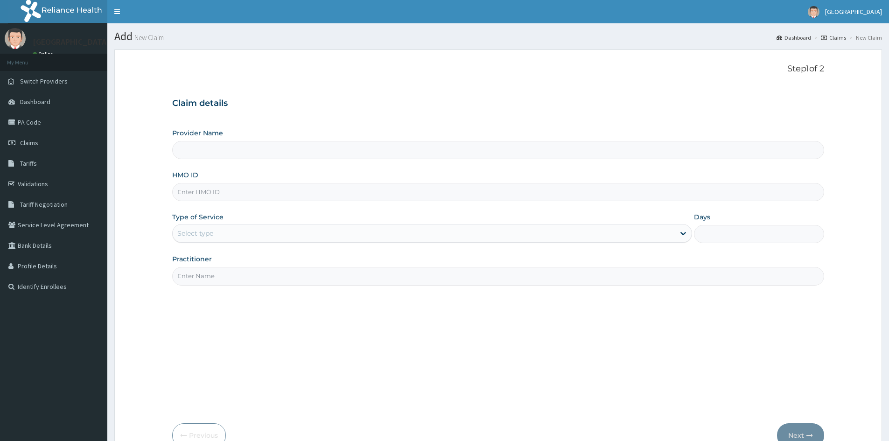
type input "Mascap Hospital limited -Sapele"
type input "LFM/10036/B"
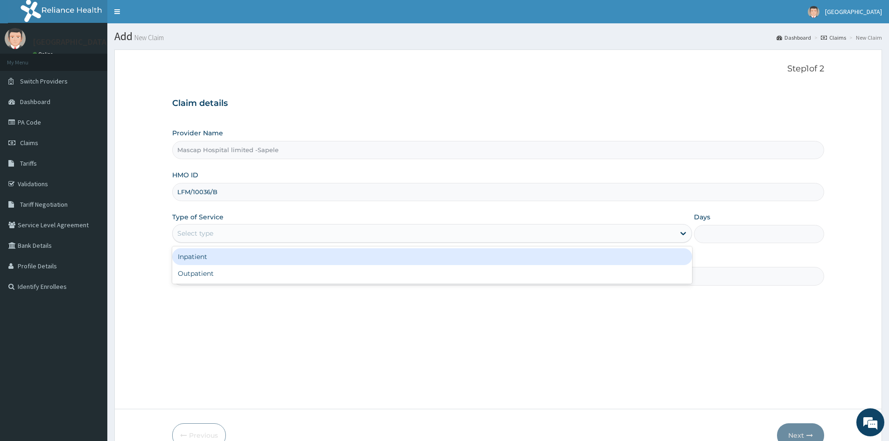
click at [275, 236] on div "Select type" at bounding box center [424, 233] width 502 height 15
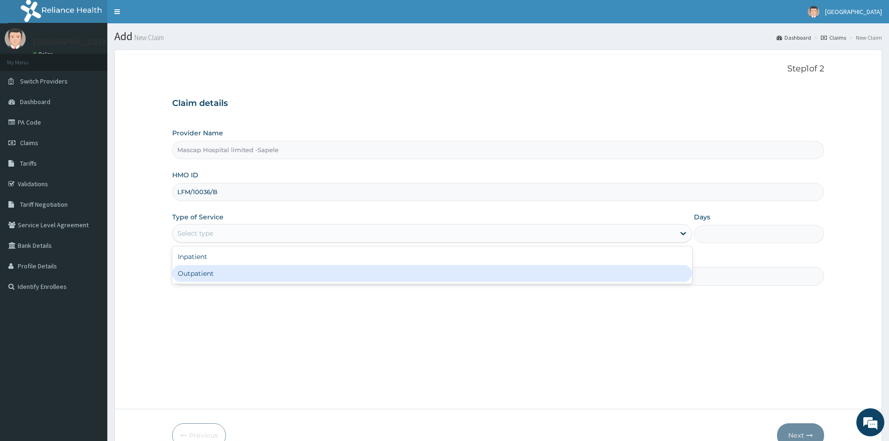
click at [272, 275] on div "Outpatient" at bounding box center [432, 273] width 520 height 17
type input "1"
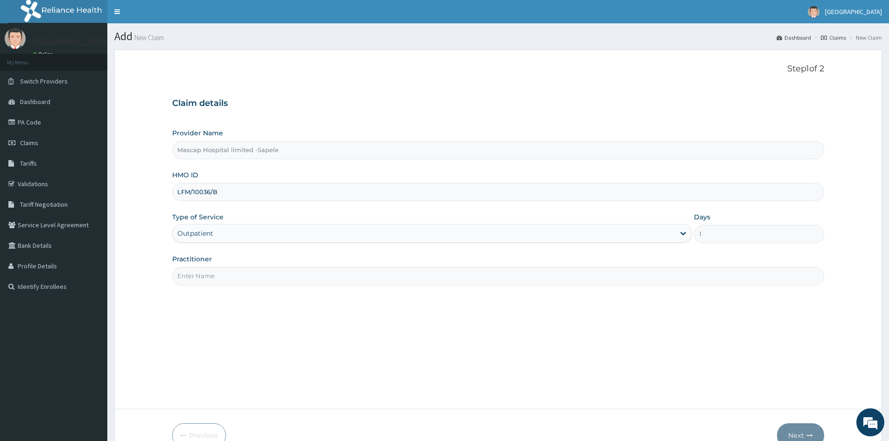
click at [272, 275] on input "Practitioner" at bounding box center [498, 276] width 652 height 18
type input "[PERSON_NAME]"
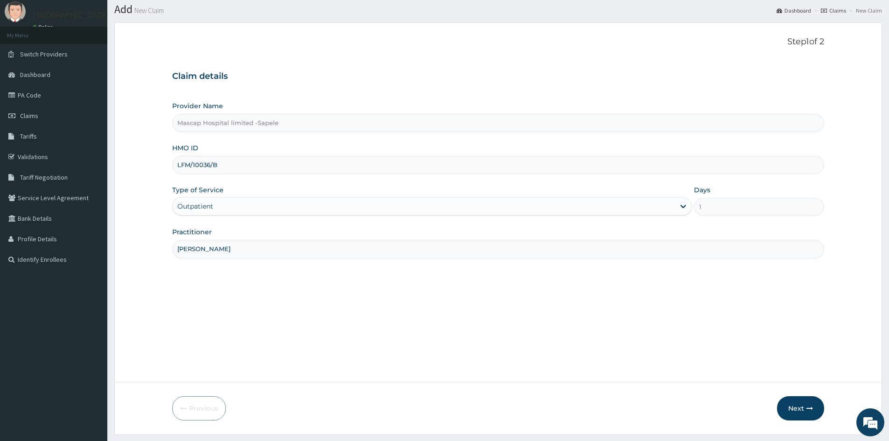
scroll to position [52, 0]
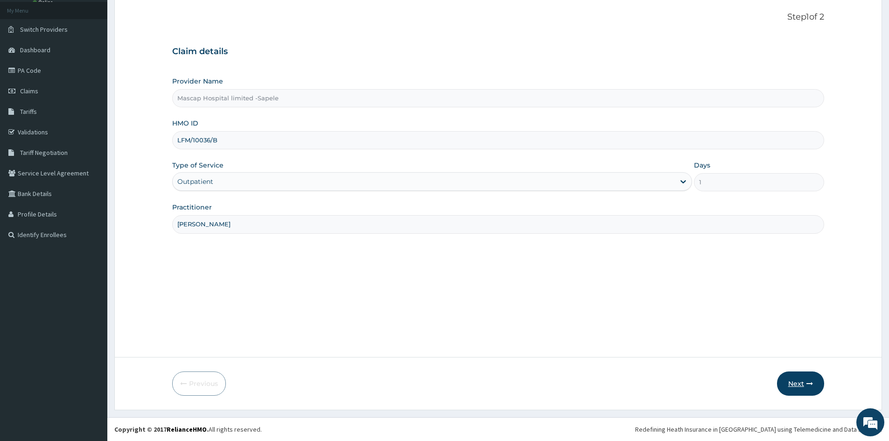
click at [787, 383] on button "Next" at bounding box center [800, 383] width 47 height 24
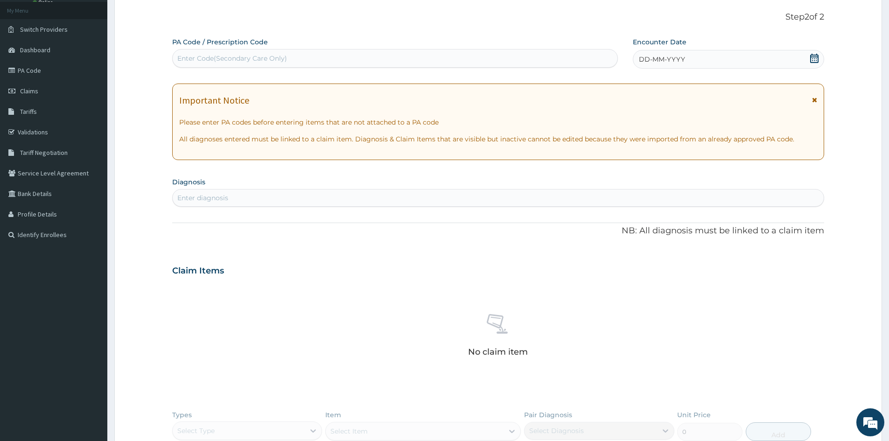
click at [501, 61] on div "Enter Code(Secondary Care Only)" at bounding box center [395, 58] width 445 height 15
paste input "PA/49438F"
type input "PA/49438F"
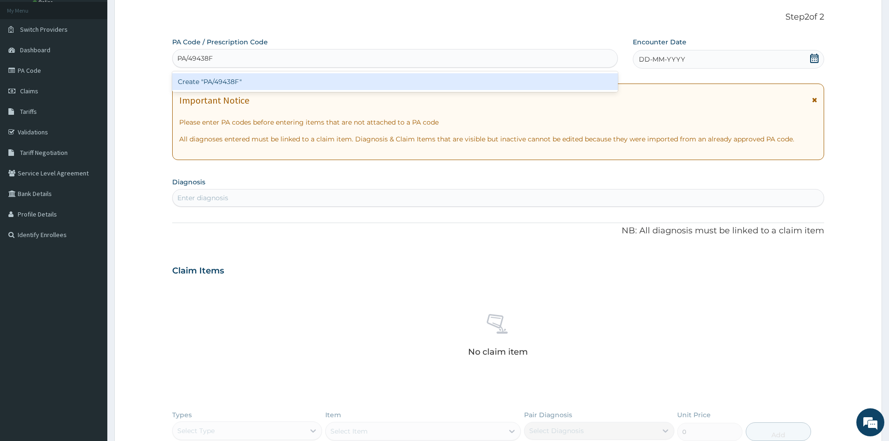
click at [217, 84] on div "Create "PA/49438F"" at bounding box center [395, 81] width 446 height 17
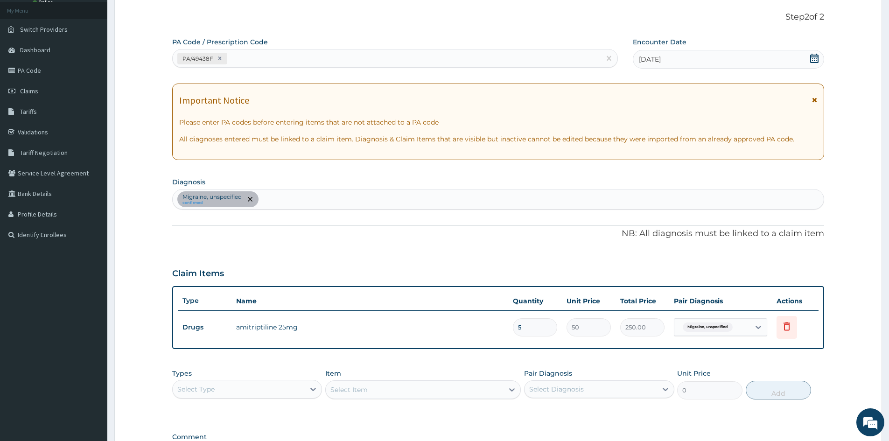
click at [317, 200] on div "Migraine, unspecified confirmed" at bounding box center [498, 199] width 651 height 20
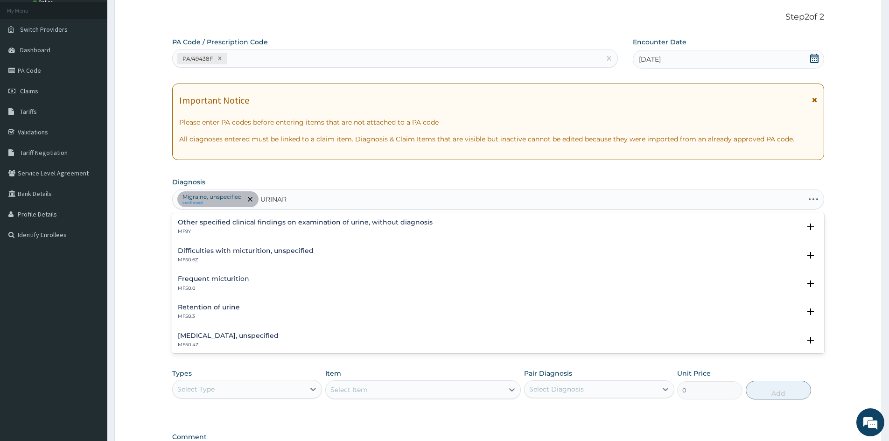
type input "URINARY"
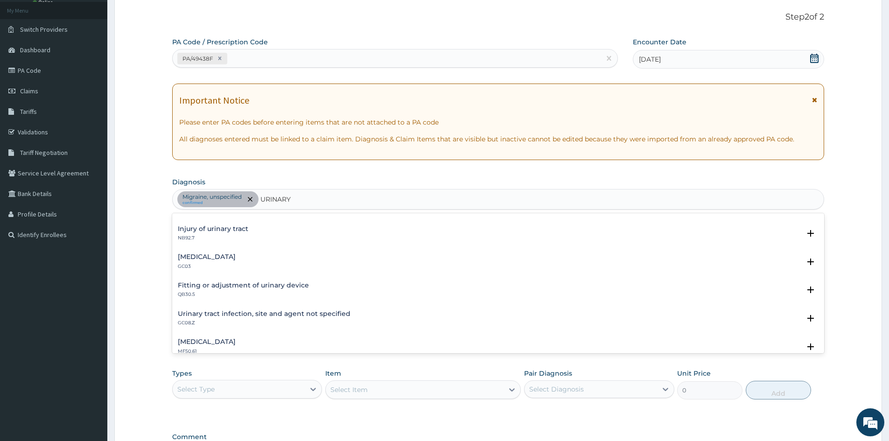
scroll to position [606, 0]
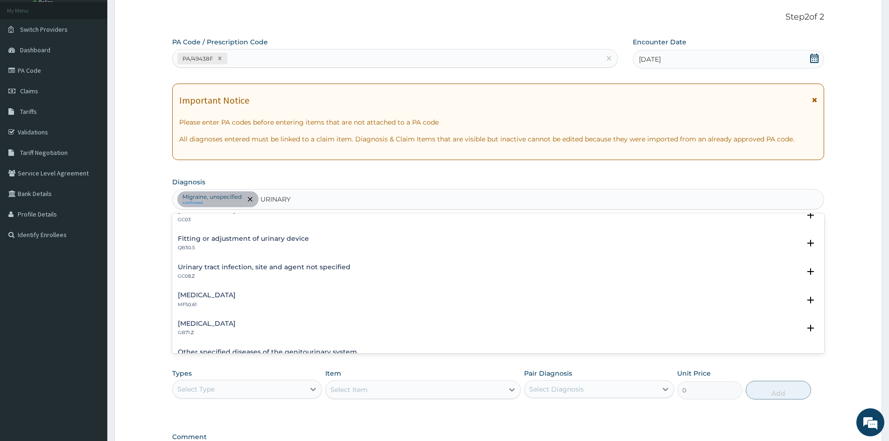
click at [218, 266] on h4 "Urinary tract infection, site and agent not specified" at bounding box center [264, 267] width 173 height 7
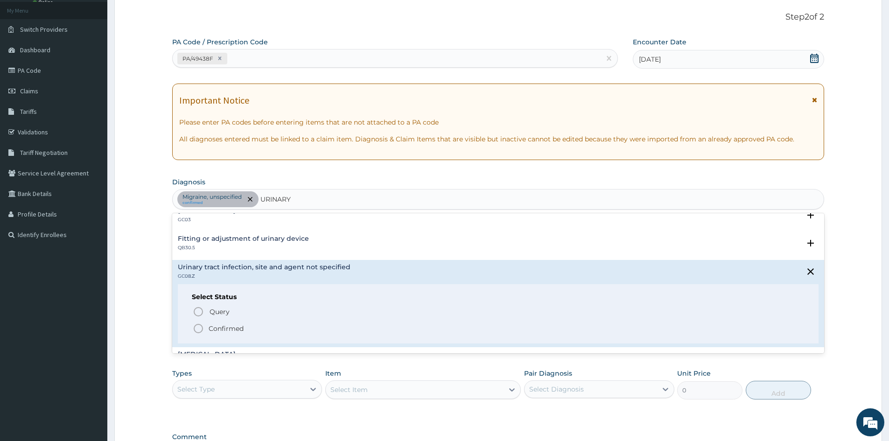
click at [199, 325] on icon "status option filled" at bounding box center [198, 328] width 11 height 11
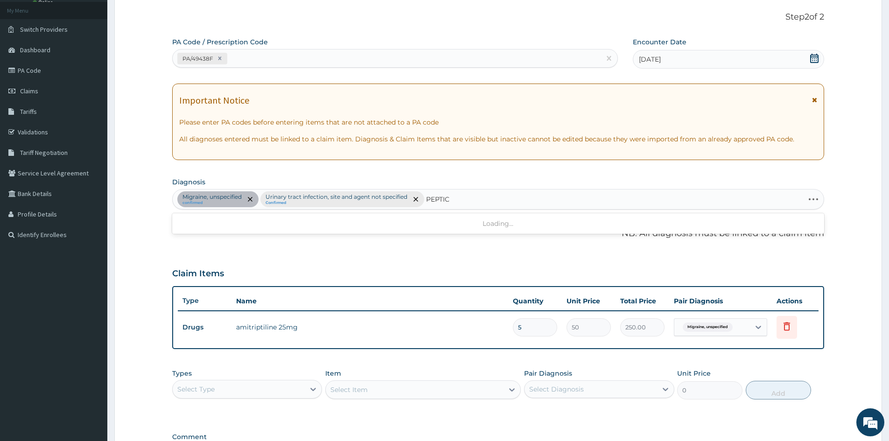
type input "PEPTIC"
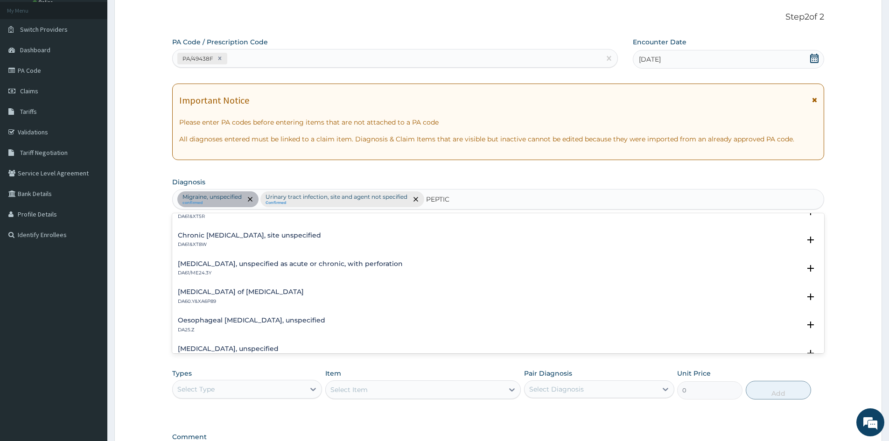
scroll to position [0, 0]
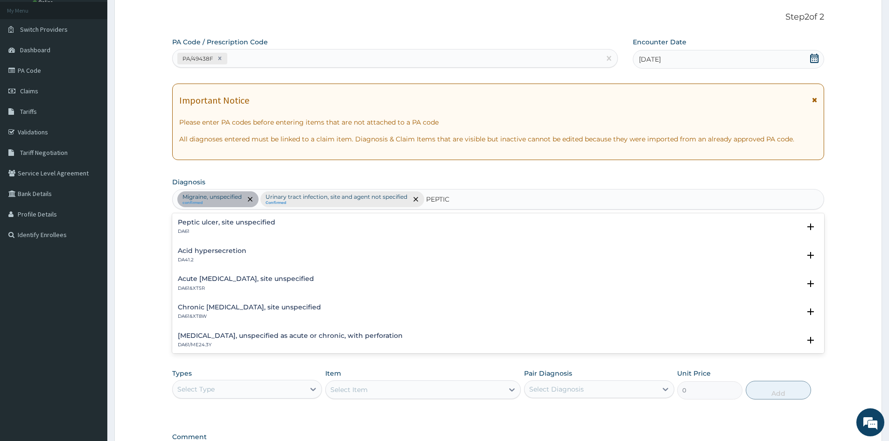
click at [235, 223] on h4 "Peptic ulcer, site unspecified" at bounding box center [227, 222] width 98 height 7
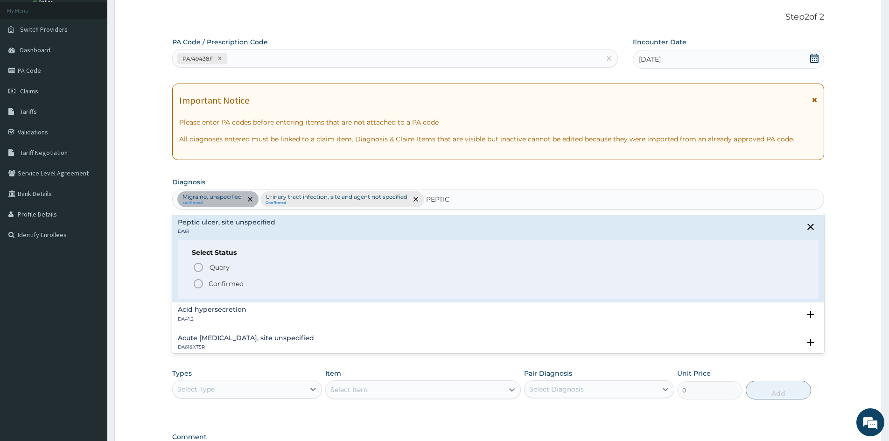
click at [196, 286] on icon "status option filled" at bounding box center [198, 283] width 11 height 11
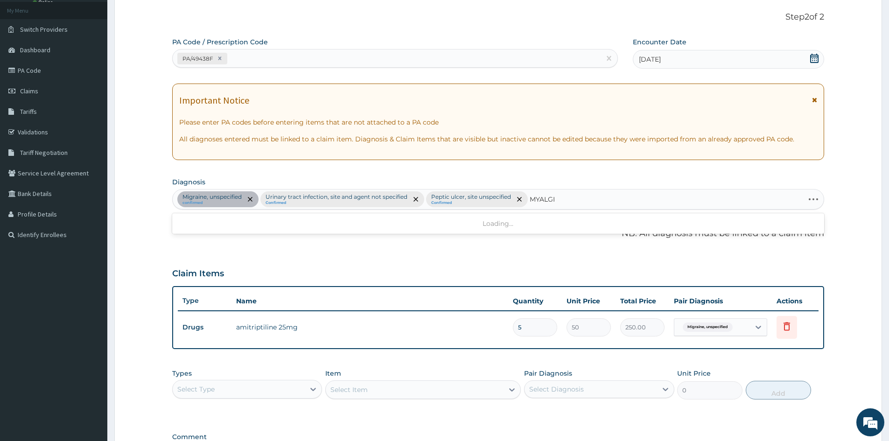
type input "MYALGIA"
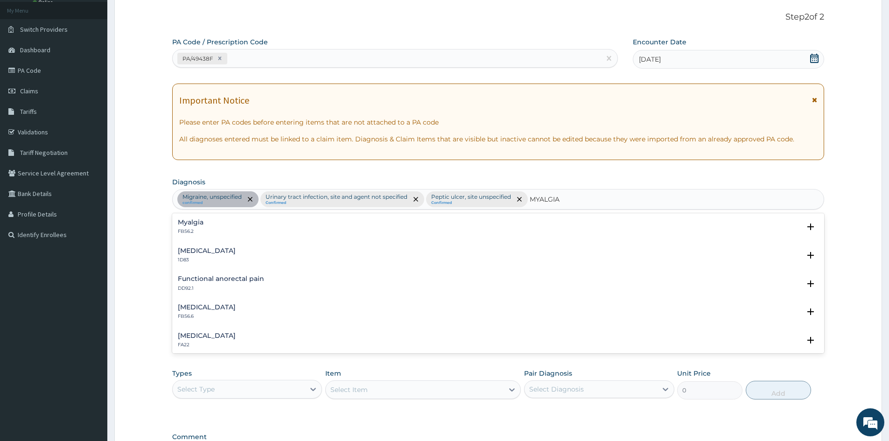
click at [183, 226] on div "Myalgia FB56.2" at bounding box center [191, 227] width 26 height 16
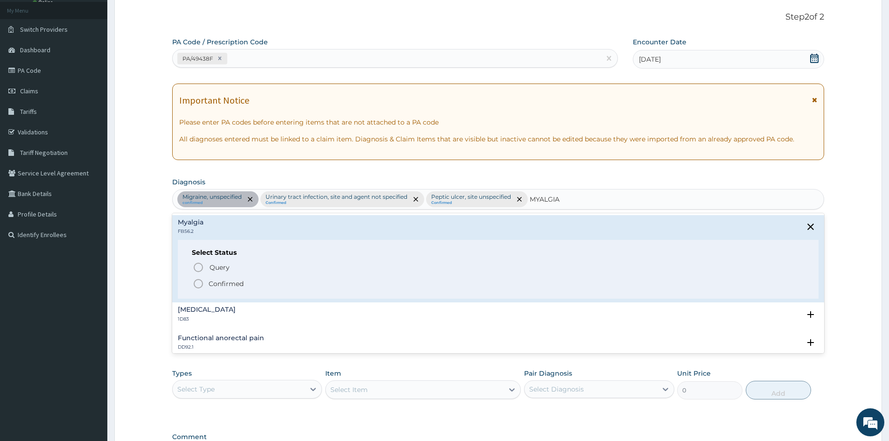
click at [200, 283] on icon "status option filled" at bounding box center [198, 283] width 11 height 11
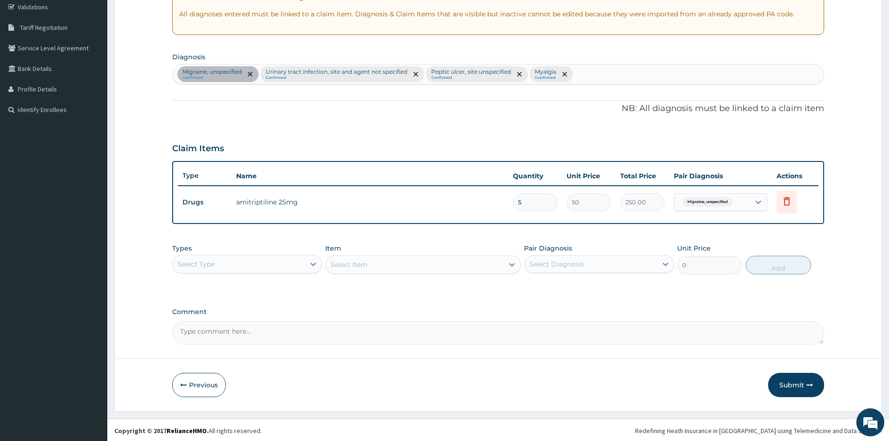
scroll to position [178, 0]
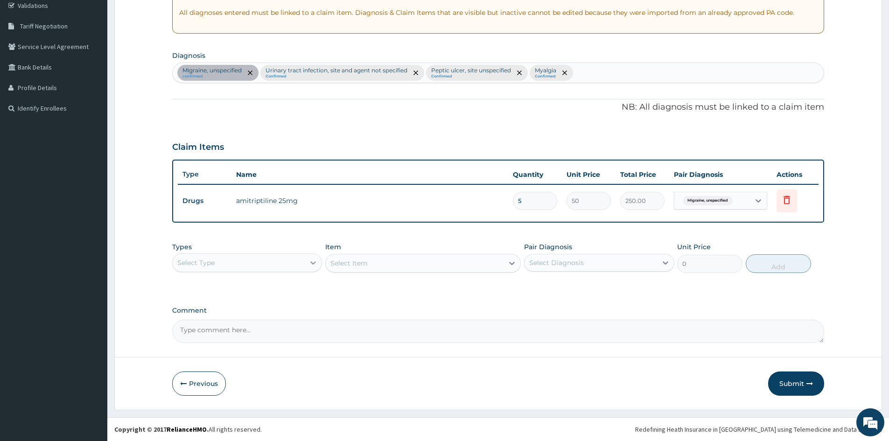
click at [312, 262] on icon at bounding box center [314, 262] width 6 height 3
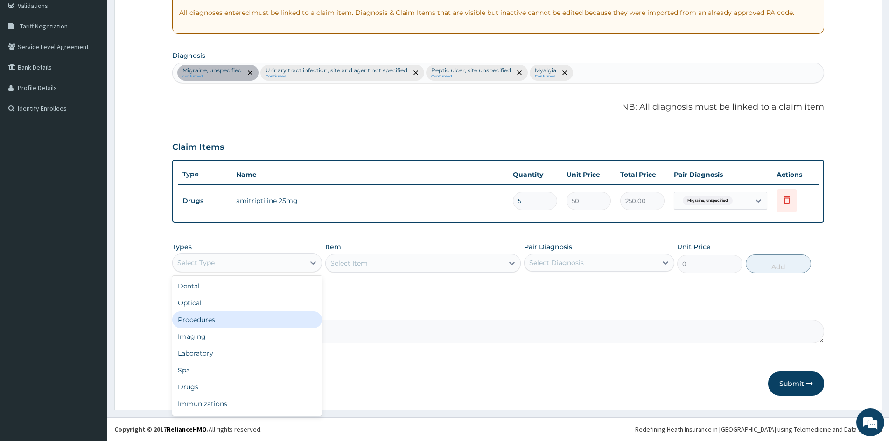
click at [223, 320] on div "Procedures" at bounding box center [247, 319] width 150 height 17
